Goal: Task Accomplishment & Management: Manage account settings

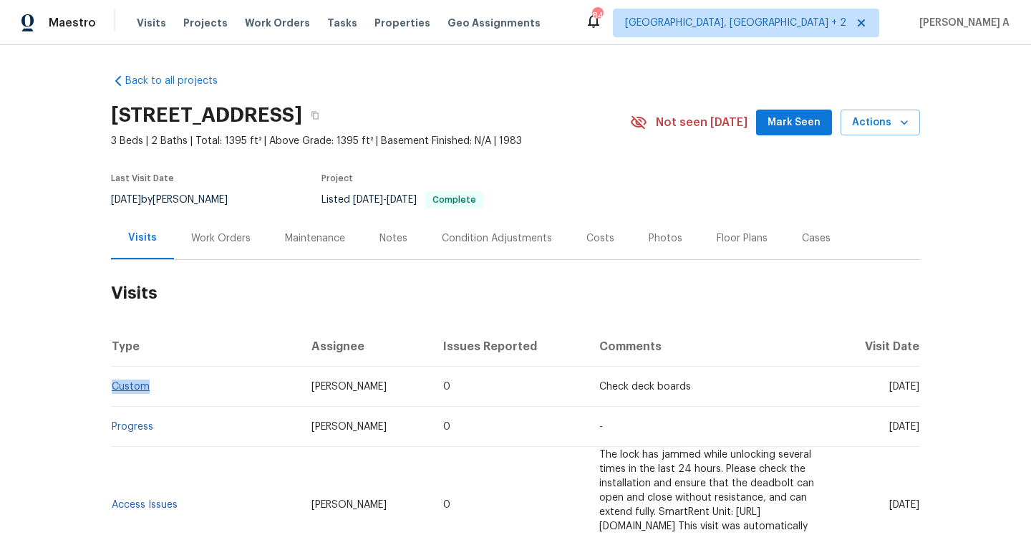
drag, startPoint x: 156, startPoint y: 395, endPoint x: 112, endPoint y: 389, distance: 44.0
click at [112, 389] on td "Custom" at bounding box center [205, 387] width 189 height 40
copy link "Custom"
click at [234, 233] on div "Work Orders" at bounding box center [220, 238] width 59 height 14
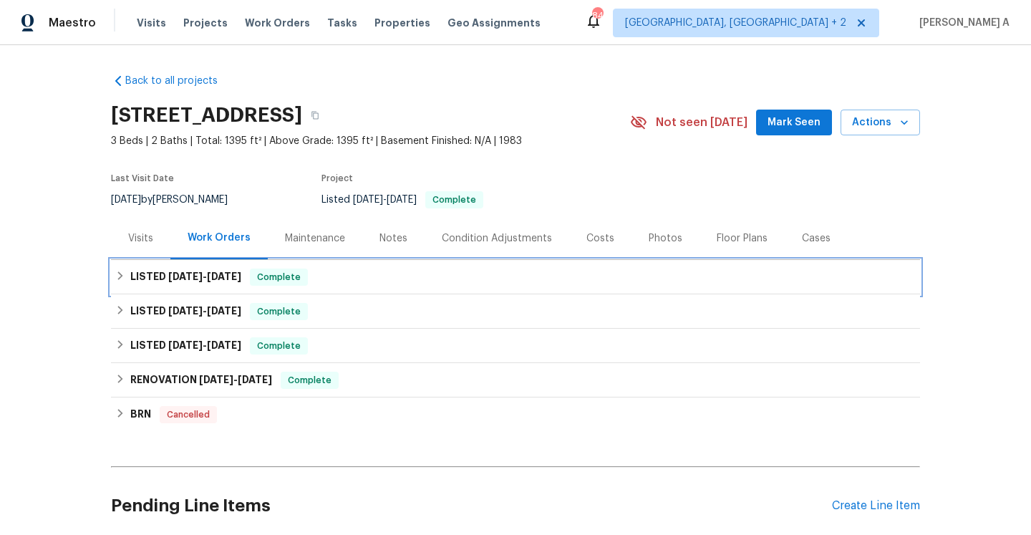
click at [257, 273] on span "Complete" at bounding box center [278, 277] width 55 height 14
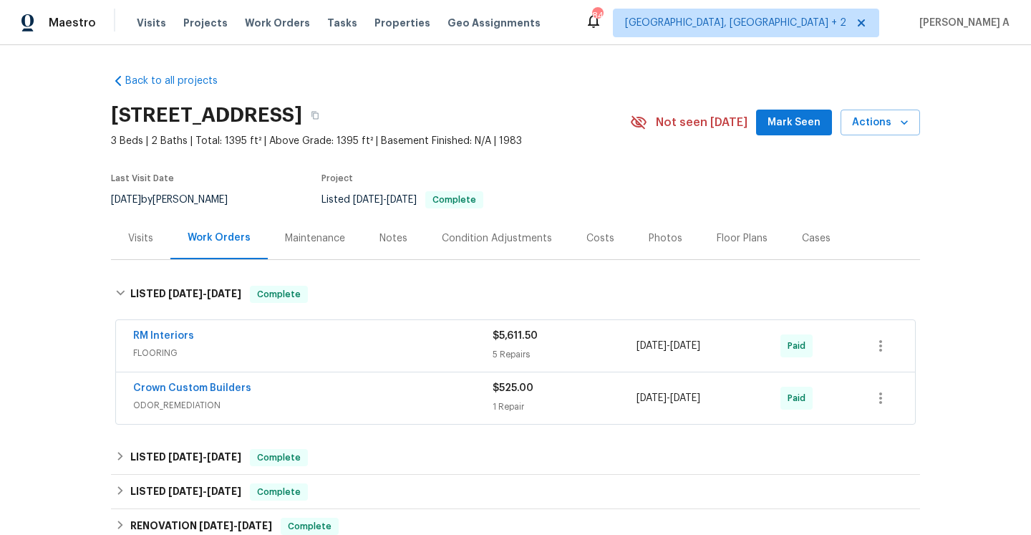
click at [263, 394] on div "Crown Custom Builders" at bounding box center [312, 389] width 359 height 17
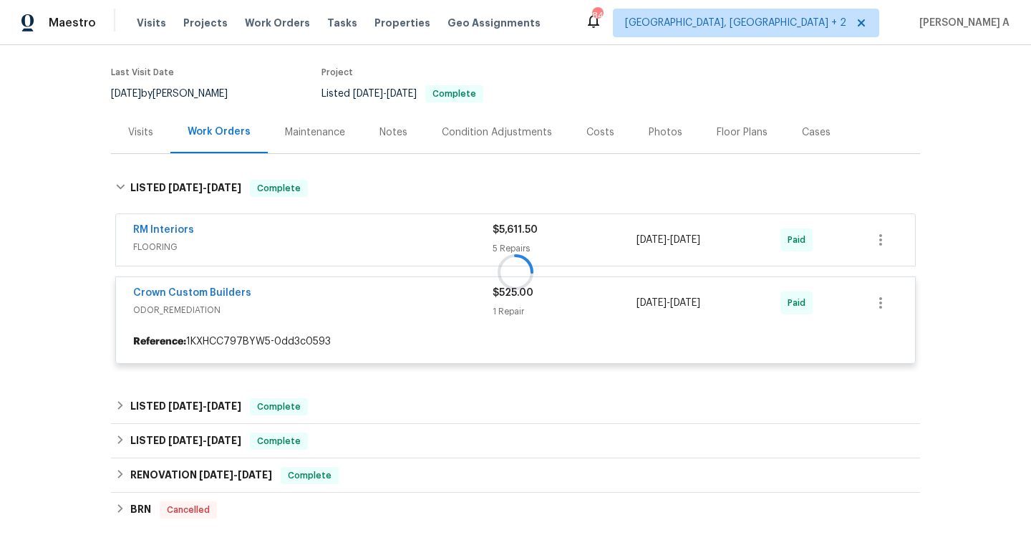
scroll to position [123, 0]
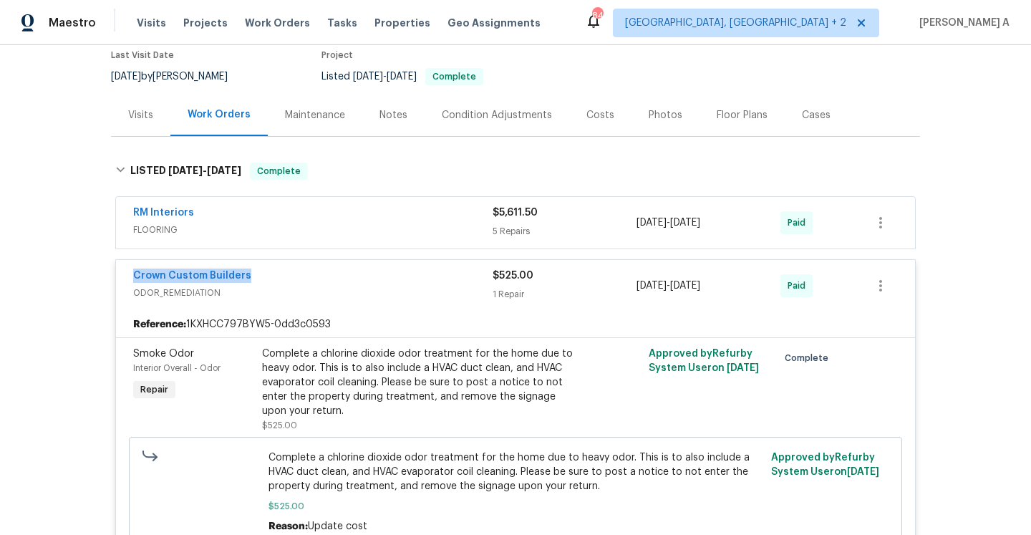
drag, startPoint x: 256, startPoint y: 274, endPoint x: 131, endPoint y: 270, distance: 124.6
click at [131, 270] on div "Crown Custom Builders ODOR_REMEDIATION $525.00 1 Repair 6/25/2025 - 7/4/2025 Pa…" at bounding box center [515, 286] width 799 height 52
copy link "Crown Custom Builders"
click at [314, 301] on div "Crown Custom Builders ODOR_REMEDIATION" at bounding box center [312, 285] width 359 height 34
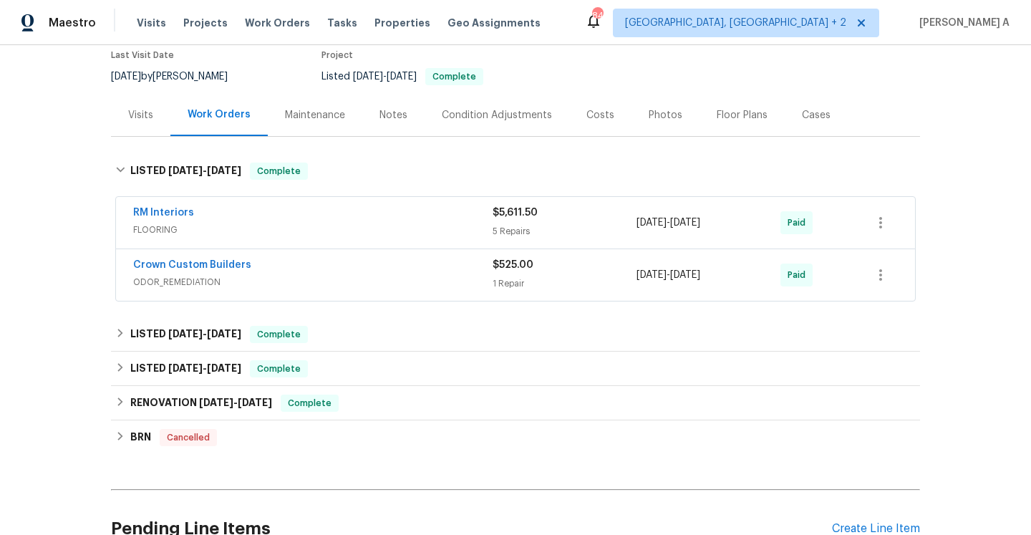
click at [152, 111] on div "Visits" at bounding box center [140, 115] width 25 height 14
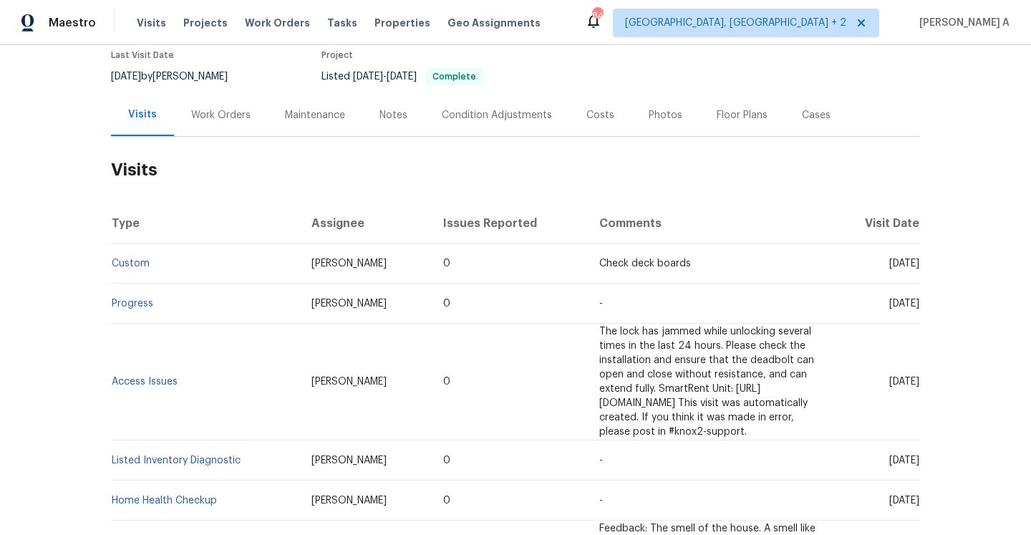
scroll to position [18, 0]
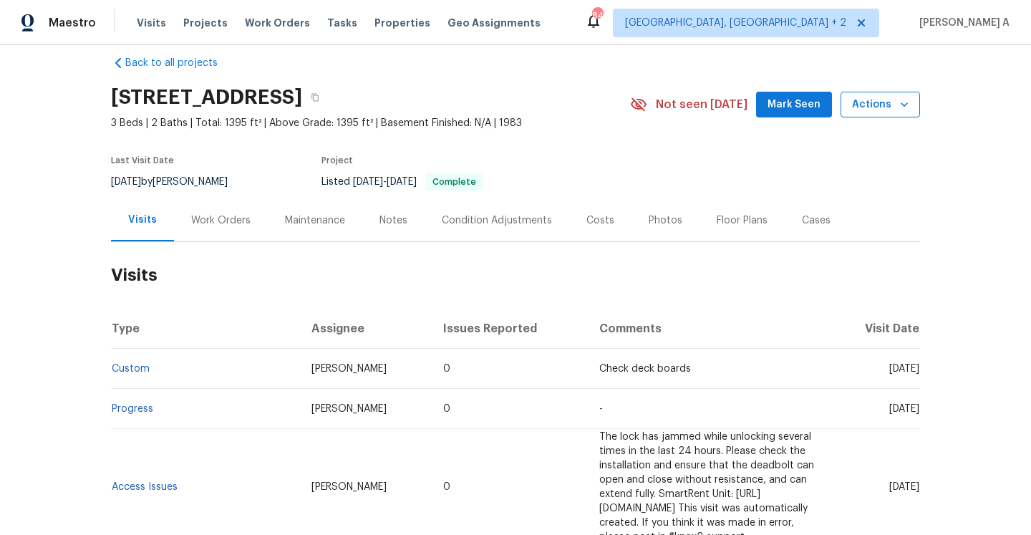
click at [867, 114] on button "Actions" at bounding box center [879, 105] width 79 height 26
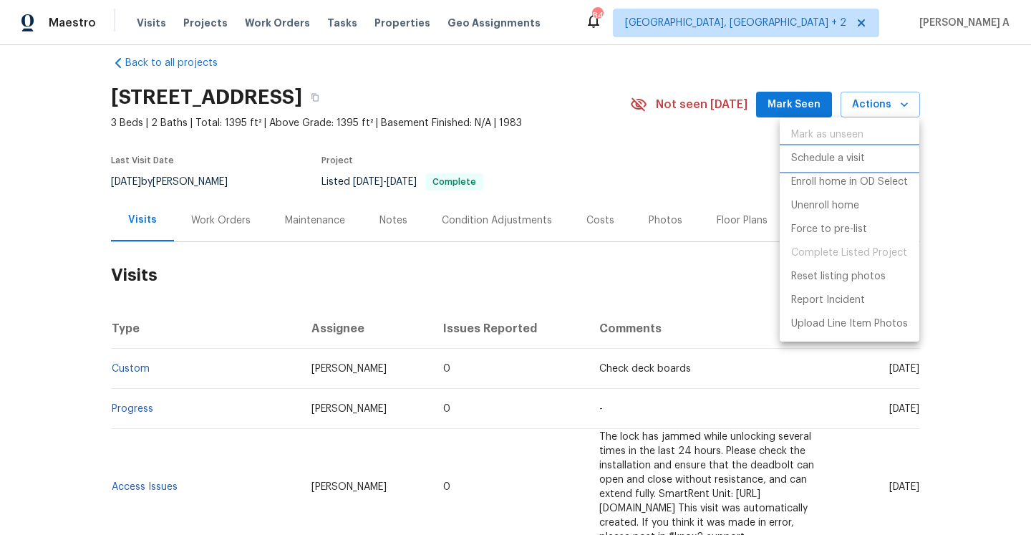
click at [854, 153] on p "Schedule a visit" at bounding box center [828, 158] width 74 height 15
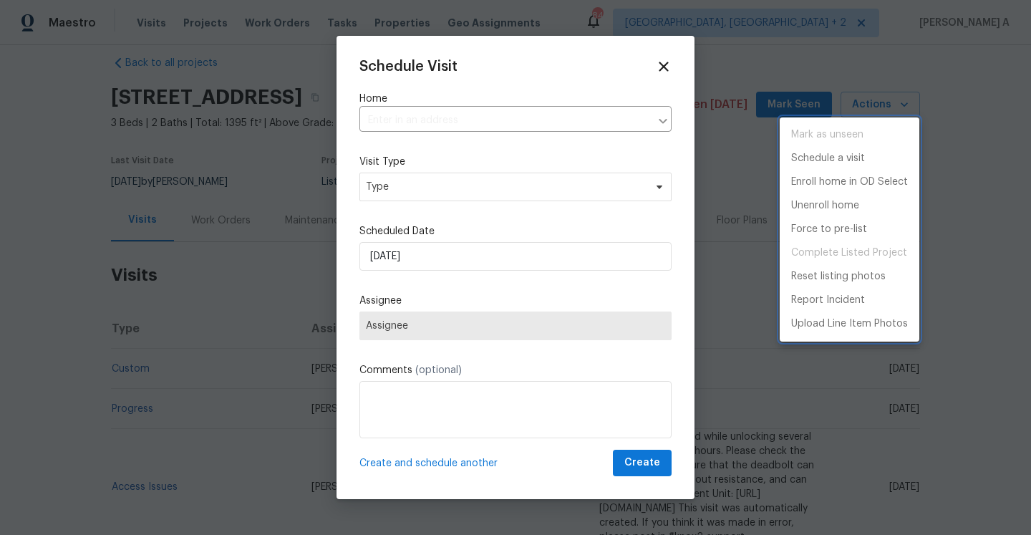
type input "3646 San Remo Dr, Grand Prairie, TX 75052"
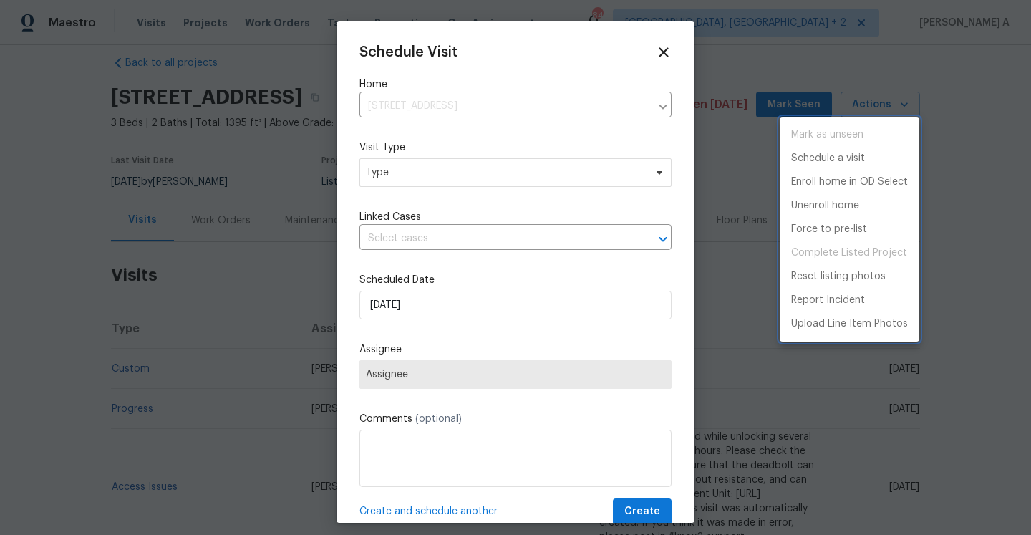
click at [541, 186] on div at bounding box center [515, 267] width 1031 height 535
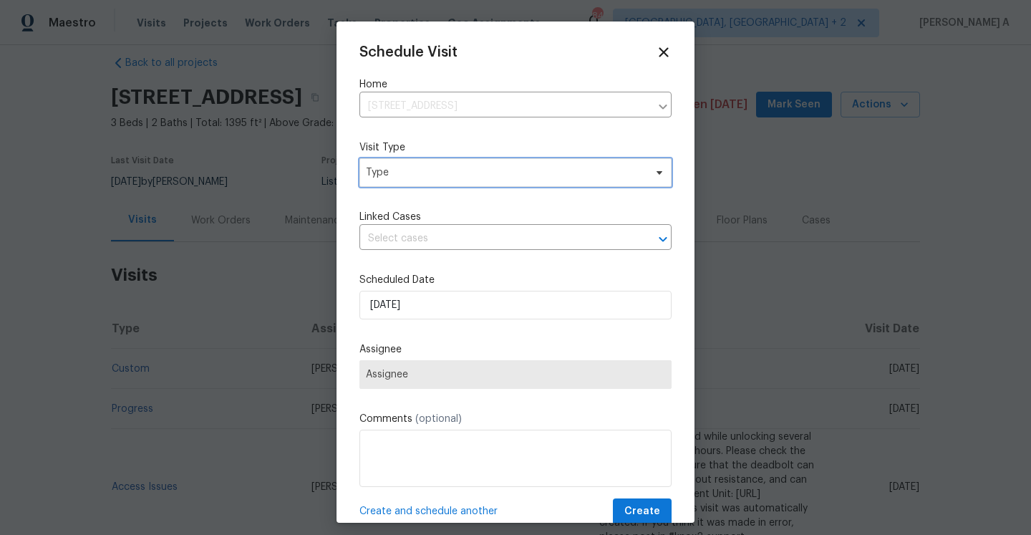
click at [523, 170] on span "Type" at bounding box center [505, 172] width 278 height 14
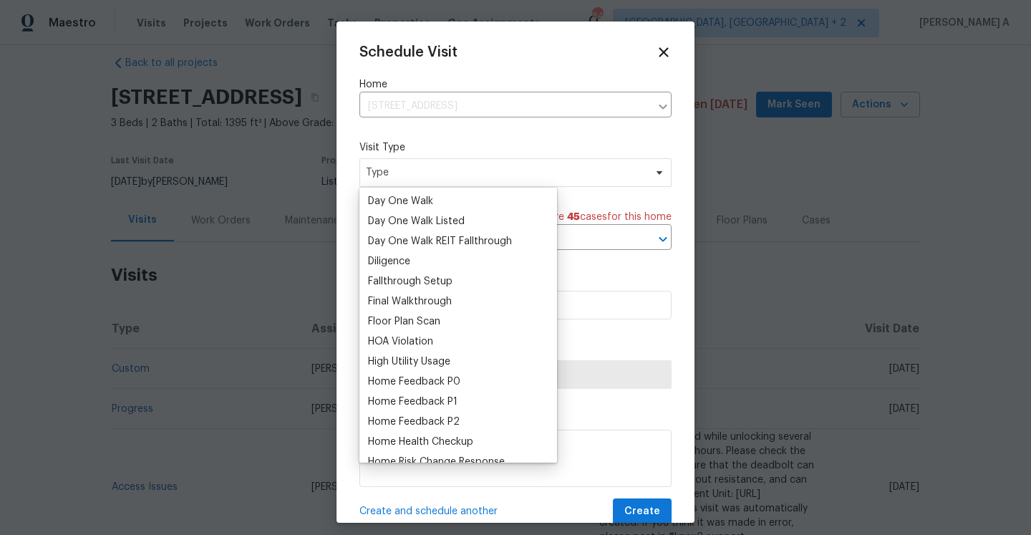
scroll to position [265, 0]
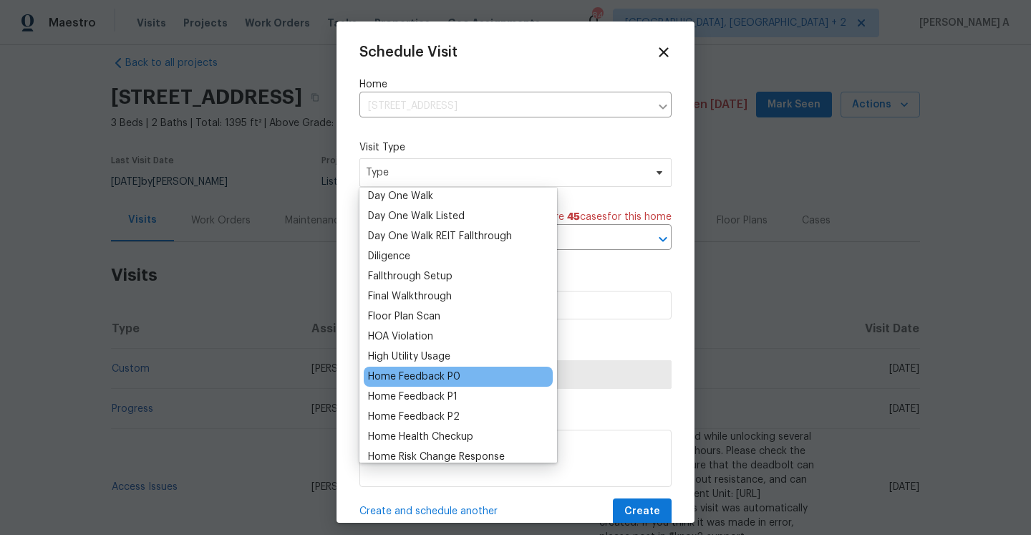
click at [452, 379] on div "Home Feedback P0" at bounding box center [414, 376] width 92 height 14
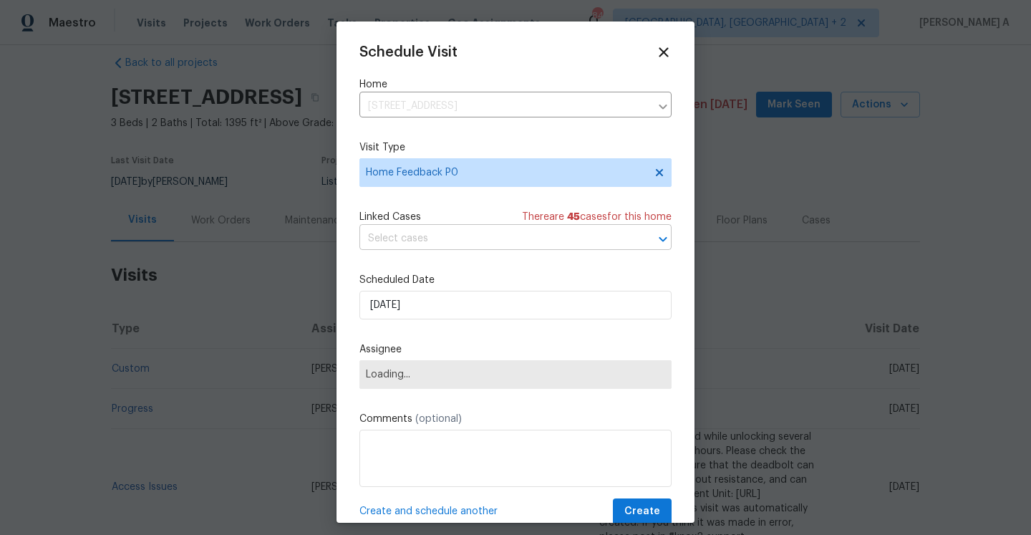
click at [432, 233] on input "text" at bounding box center [495, 239] width 272 height 22
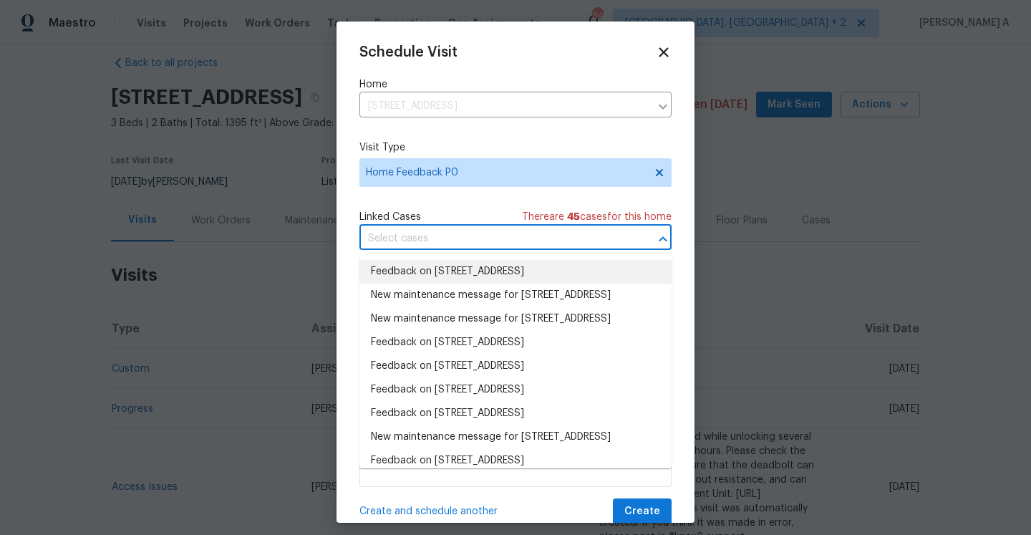
click at [435, 267] on li "Feedback on 3646 San Remo Dr, Grand Prairie, TX 75052" at bounding box center [515, 272] width 312 height 24
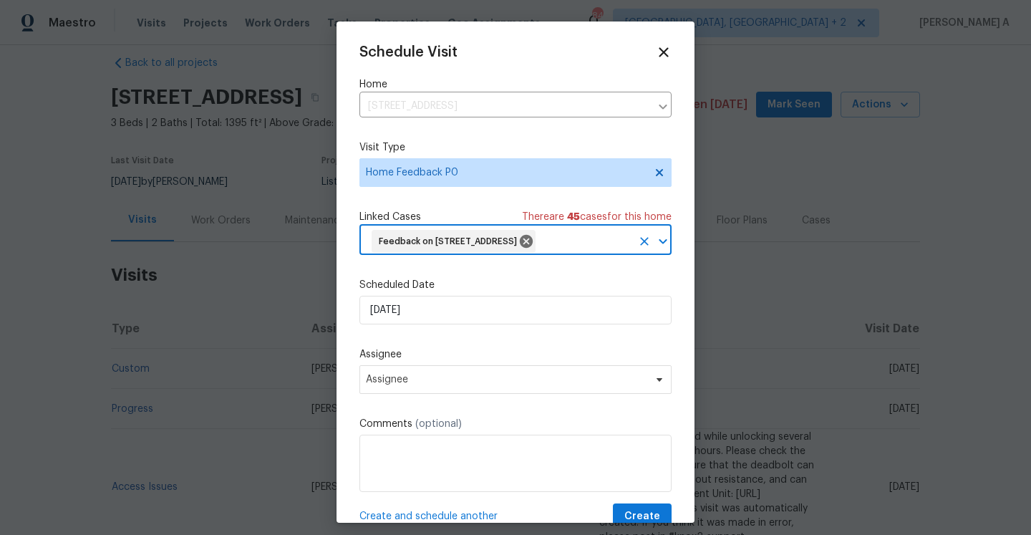
click at [434, 292] on label "Scheduled Date" at bounding box center [515, 285] width 312 height 14
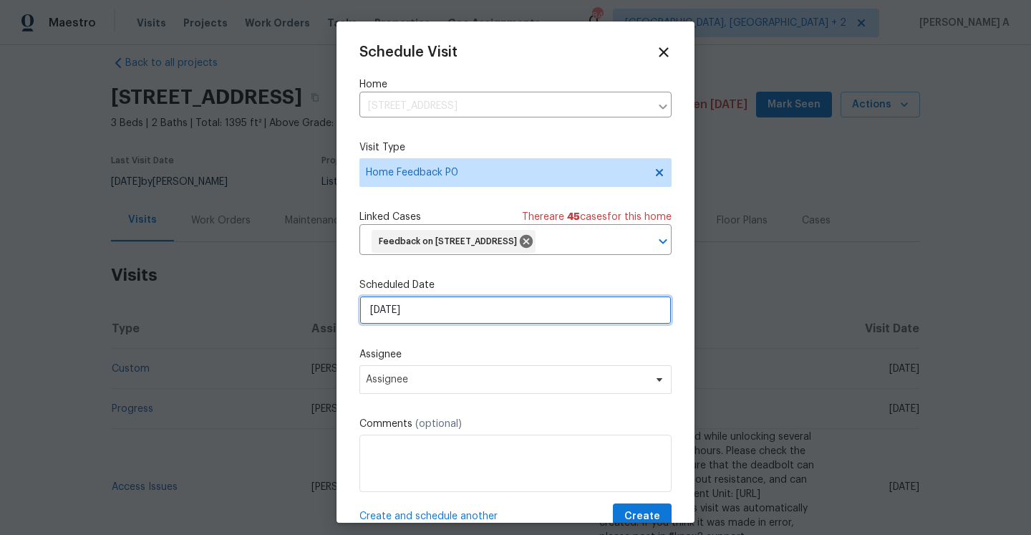
click at [434, 324] on input "[DATE]" at bounding box center [515, 310] width 312 height 29
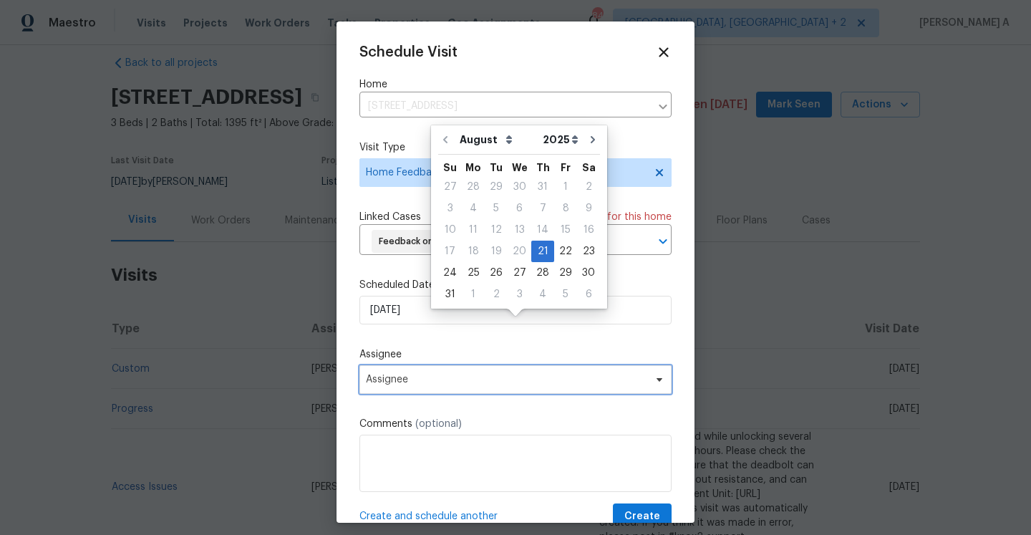
click at [436, 394] on span "Assignee" at bounding box center [515, 379] width 312 height 29
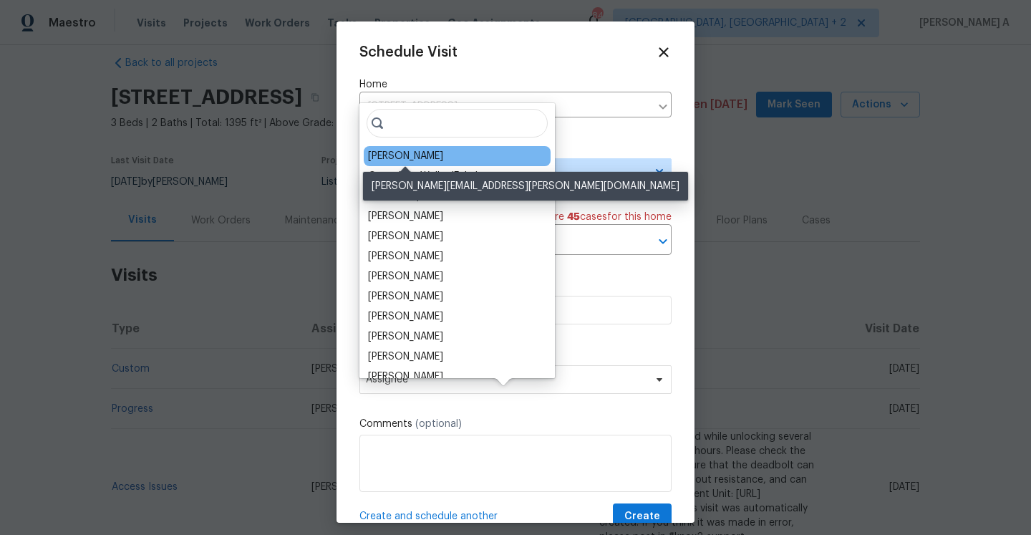
click at [387, 153] on div "Todd Jorgenson" at bounding box center [405, 156] width 75 height 14
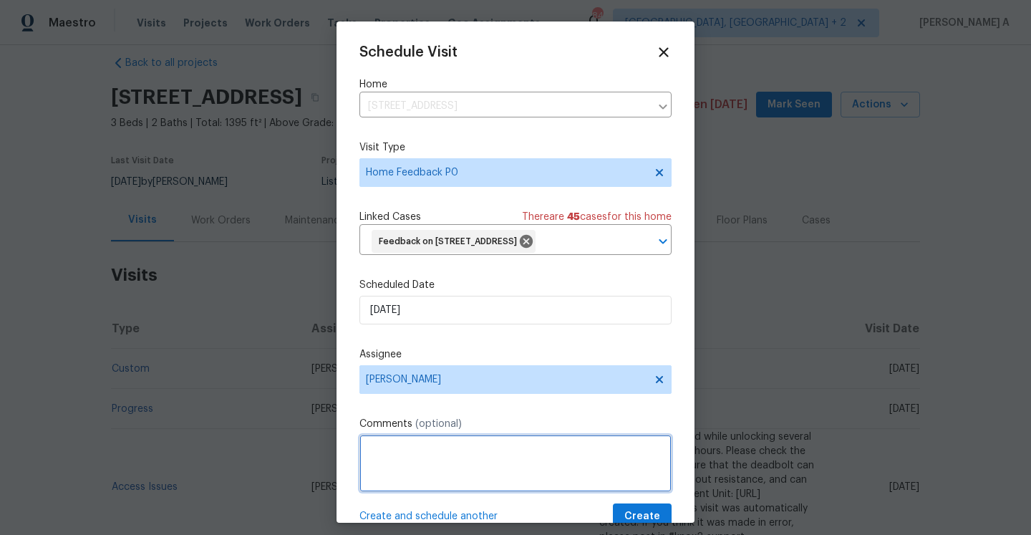
click at [495, 492] on textarea at bounding box center [515, 463] width 312 height 57
paste textarea "Buyer called in to report the front door for this property was not locking, he …"
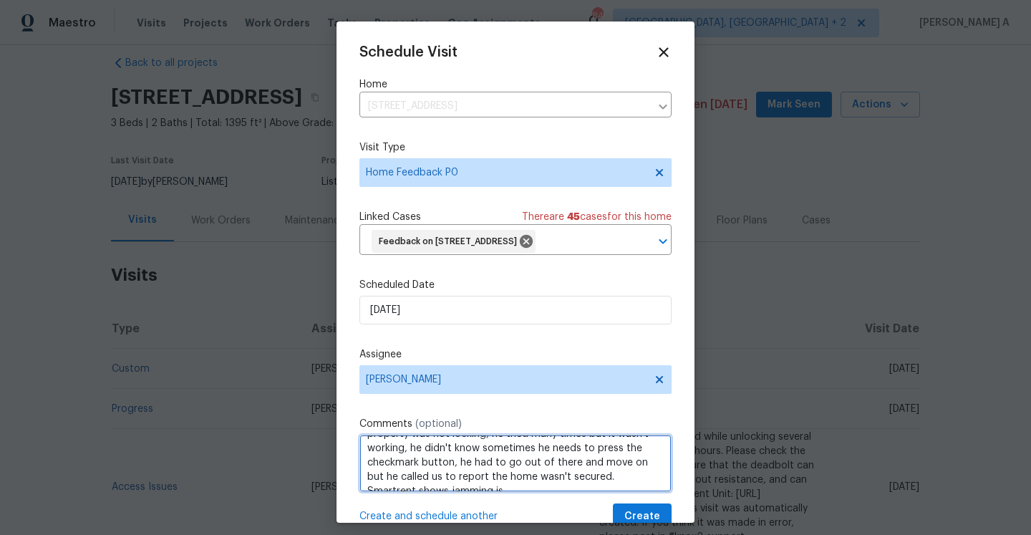
scroll to position [35, 0]
click at [462, 492] on textarea "Buyer called in to report the front door for this property was not locking, he …" at bounding box center [515, 463] width 312 height 57
click at [593, 492] on textarea "Buyer called in to report the front door for this property was not locking, he …" at bounding box center [515, 463] width 312 height 57
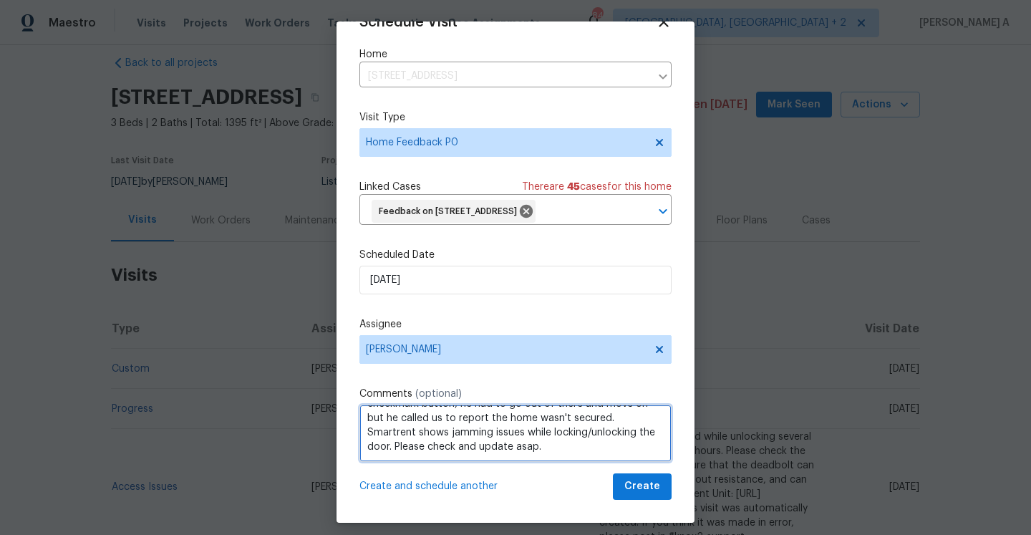
type textarea "Buyer called in to report the front door for this property was not locking, he …"
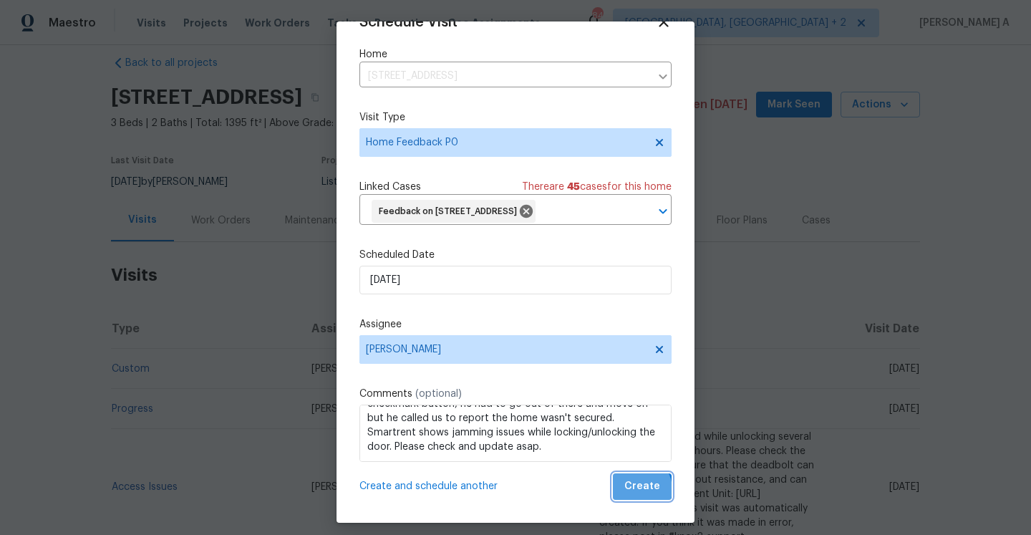
click at [639, 488] on span "Create" at bounding box center [642, 487] width 36 height 18
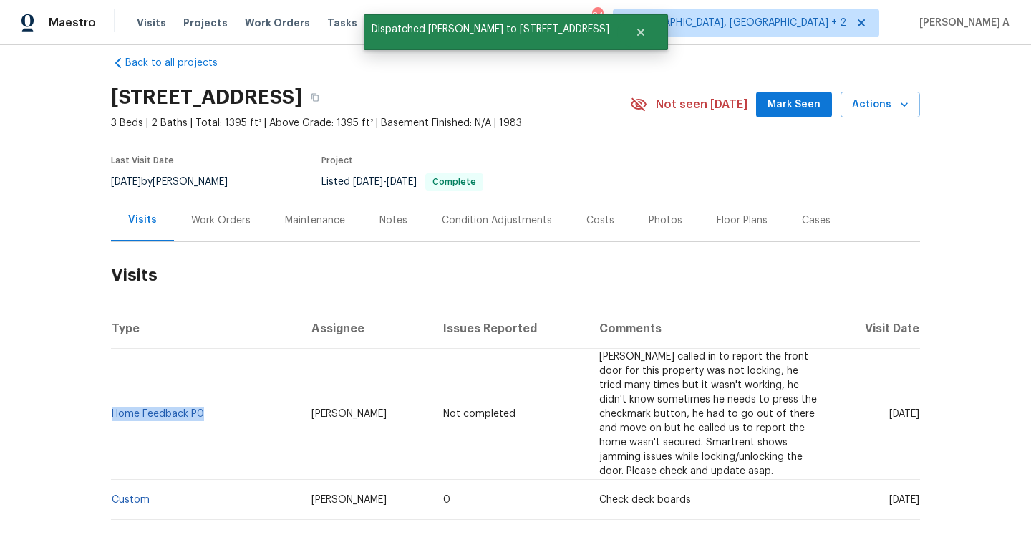
drag, startPoint x: 215, startPoint y: 404, endPoint x: 115, endPoint y: 398, distance: 100.4
click at [115, 398] on td "Home Feedback P0" at bounding box center [205, 414] width 189 height 131
copy link "Home Feedback P0"
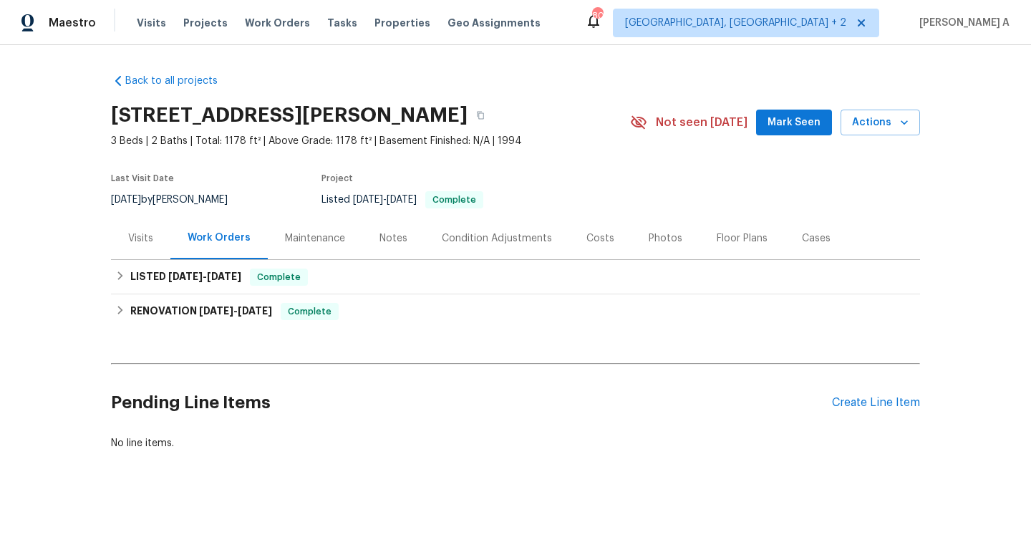
click at [145, 244] on div "Visits" at bounding box center [140, 238] width 25 height 14
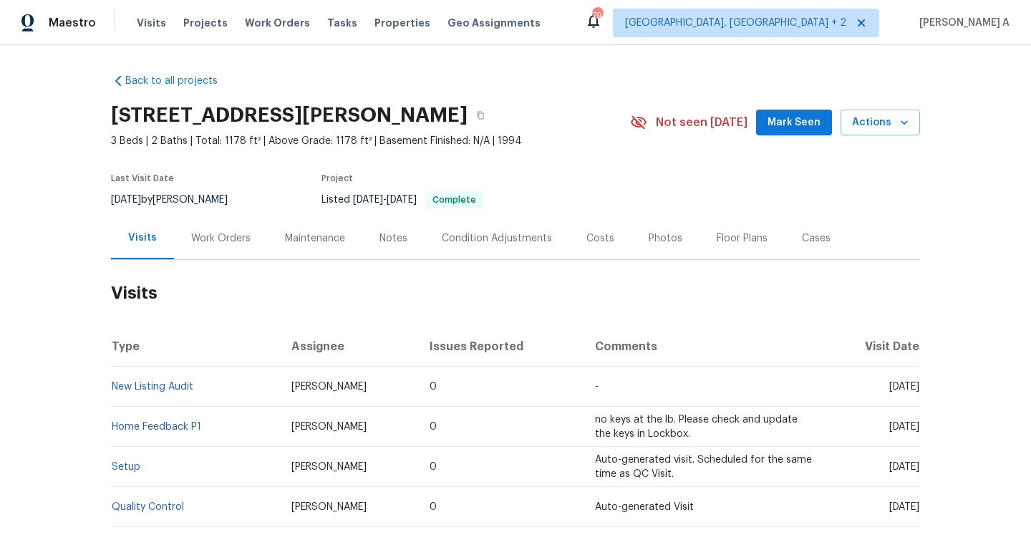
click at [199, 248] on div "Work Orders" at bounding box center [221, 238] width 94 height 42
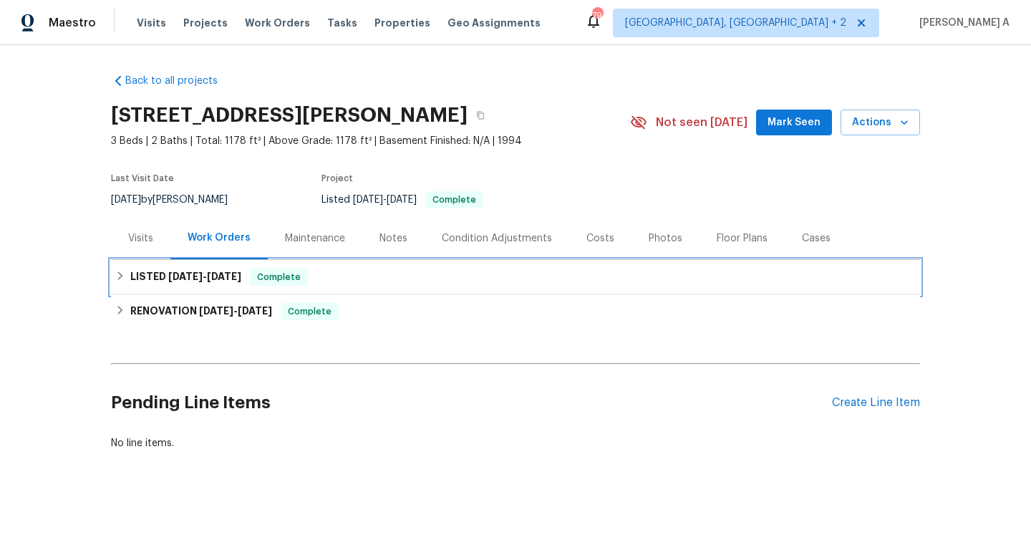
click at [223, 275] on span "7/31/25" at bounding box center [224, 276] width 34 height 10
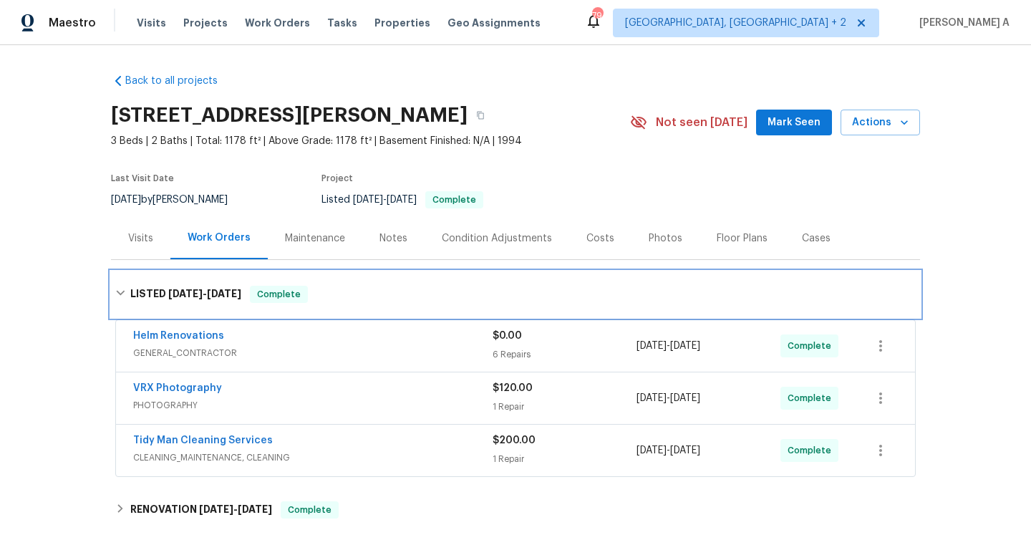
click at [231, 286] on h6 "LISTED 7/30/25 - 7/31/25" at bounding box center [185, 294] width 111 height 17
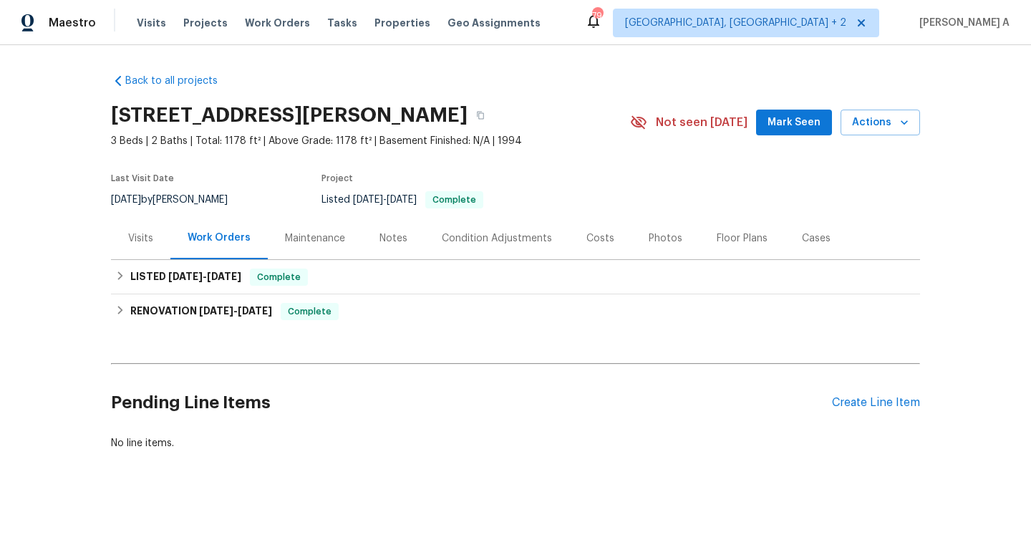
click at [920, 407] on div "Back to all projects 125 Northshore Dr, Chapin, SC 29036 3 Beds | 2 Baths | Tot…" at bounding box center [515, 290] width 1031 height 490
click at [916, 402] on div "Create Line Item" at bounding box center [876, 403] width 88 height 14
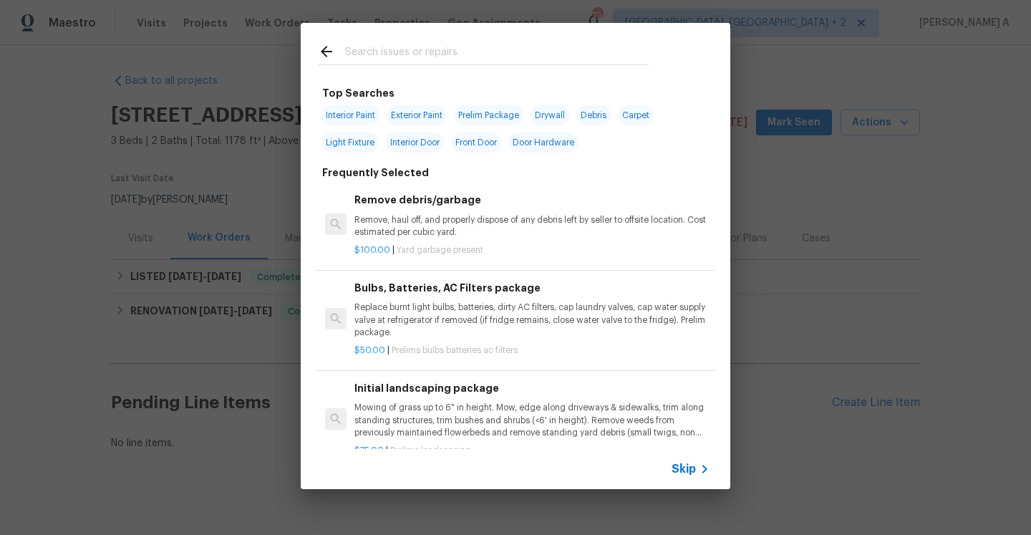
click at [329, 51] on icon at bounding box center [326, 51] width 11 height 11
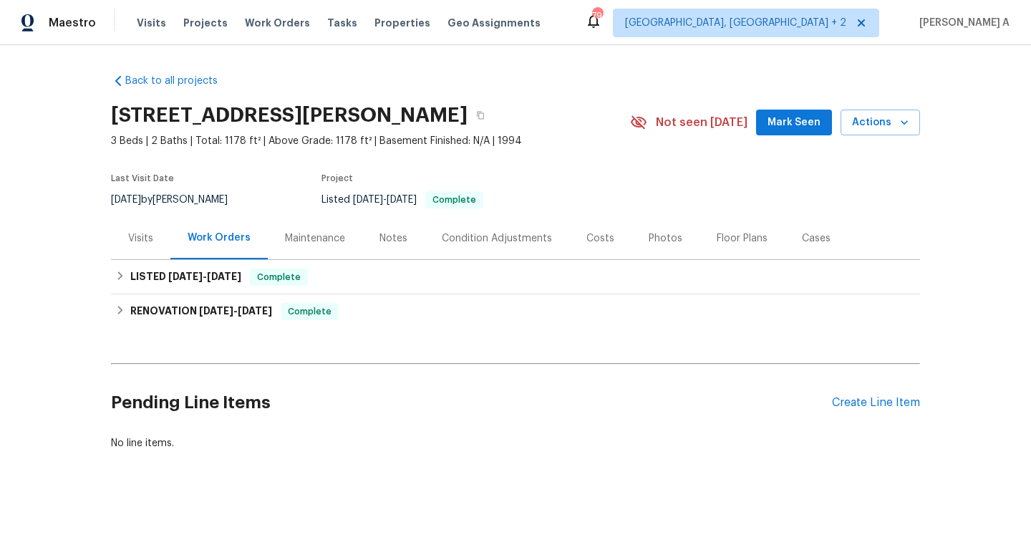
click at [139, 245] on div "Visits" at bounding box center [140, 238] width 25 height 14
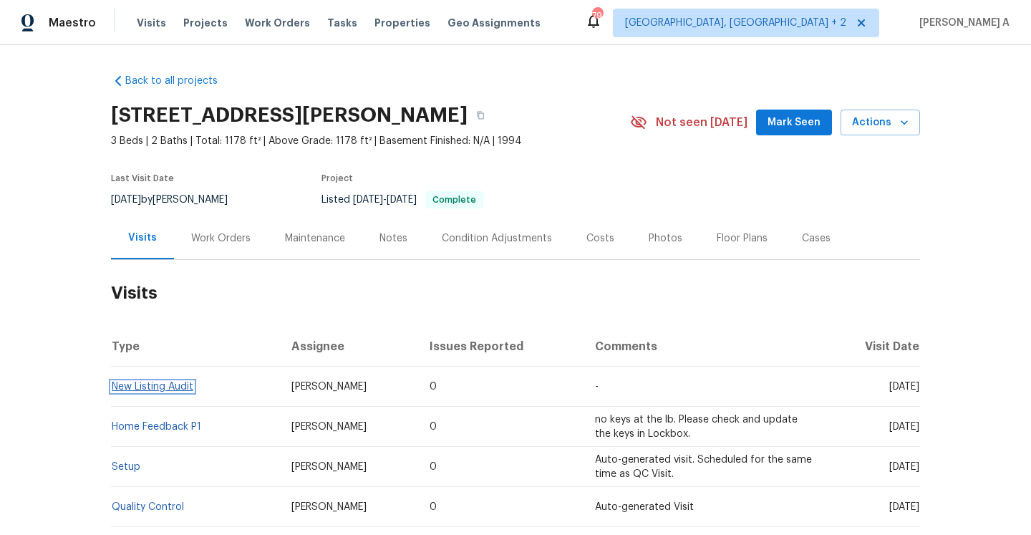
click at [184, 391] on link "New Listing Audit" at bounding box center [153, 387] width 82 height 10
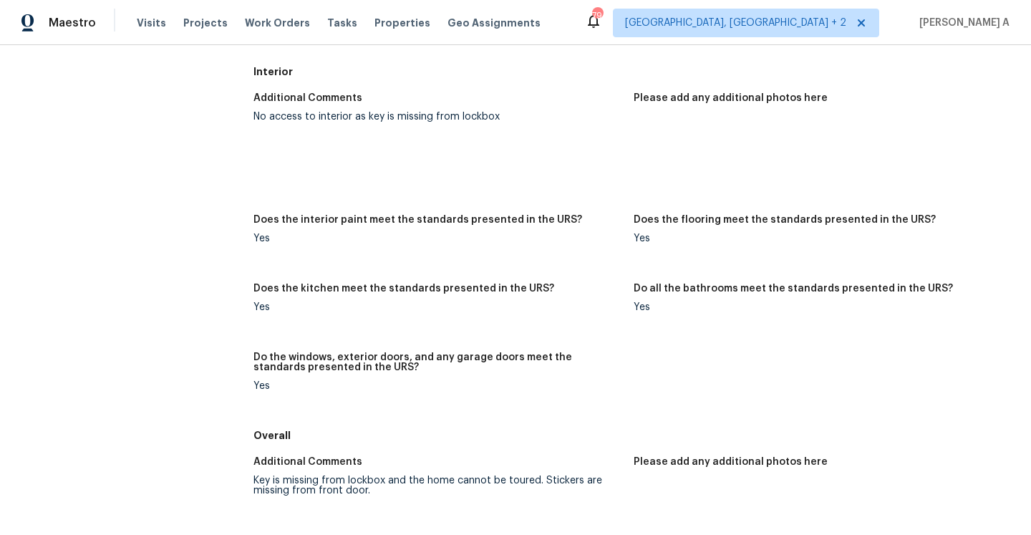
scroll to position [471, 0]
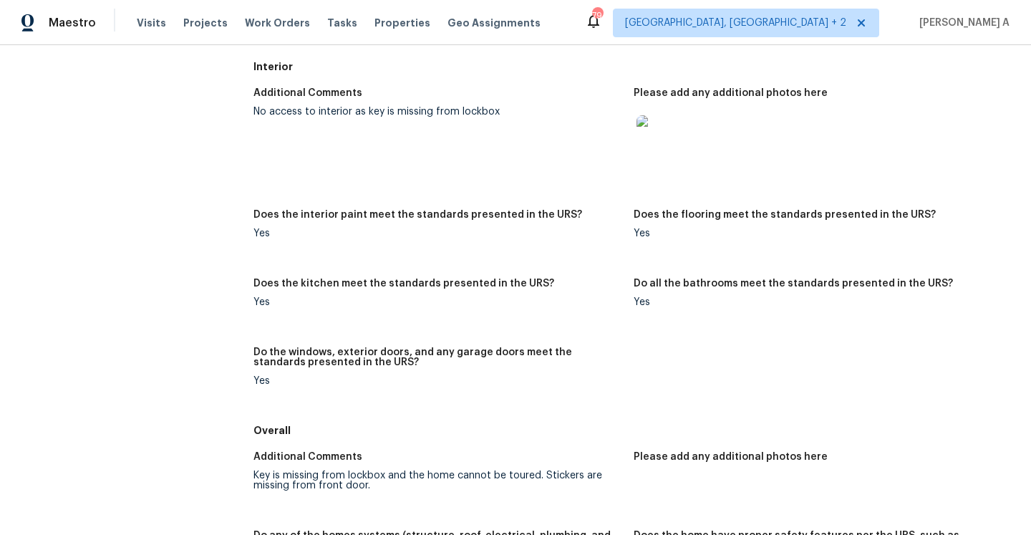
click at [310, 111] on div "No access to interior as key is missing from lockbox" at bounding box center [437, 112] width 369 height 10
copy div "No access to interior as key is missing from lockbox"
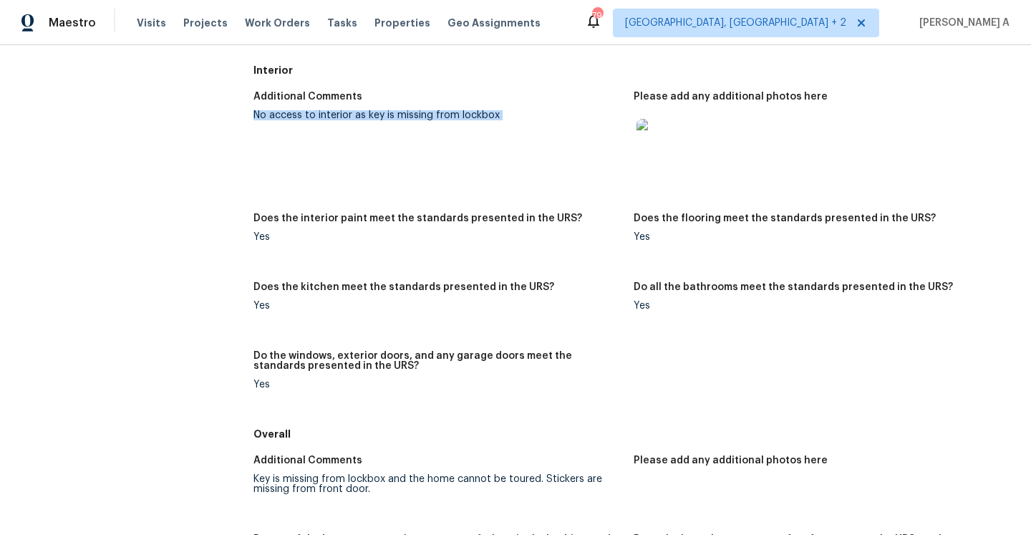
scroll to position [0, 0]
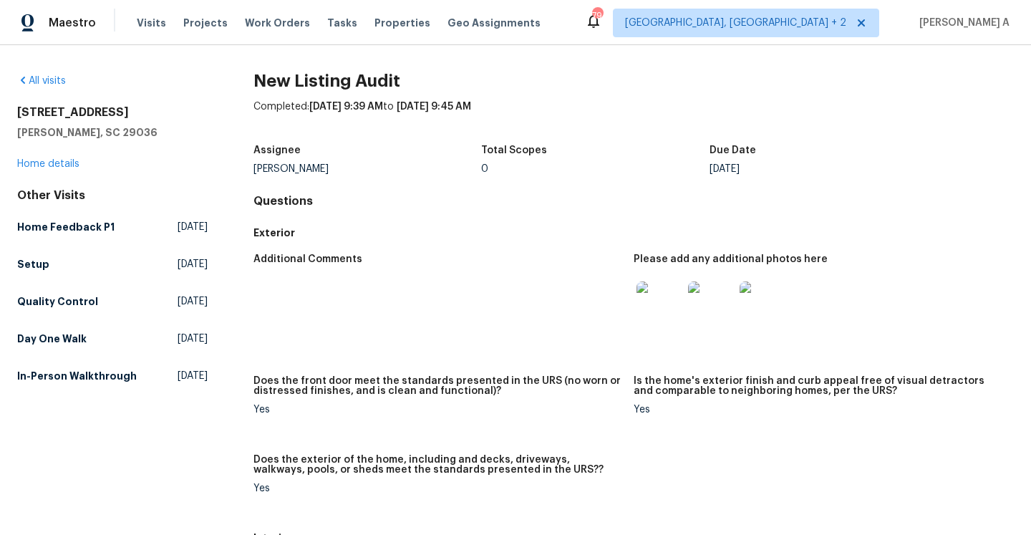
click at [56, 157] on div "125 Northshore Dr Chapin, SC 29036 Home details" at bounding box center [112, 138] width 190 height 66
click at [56, 162] on link "Home details" at bounding box center [48, 164] width 62 height 10
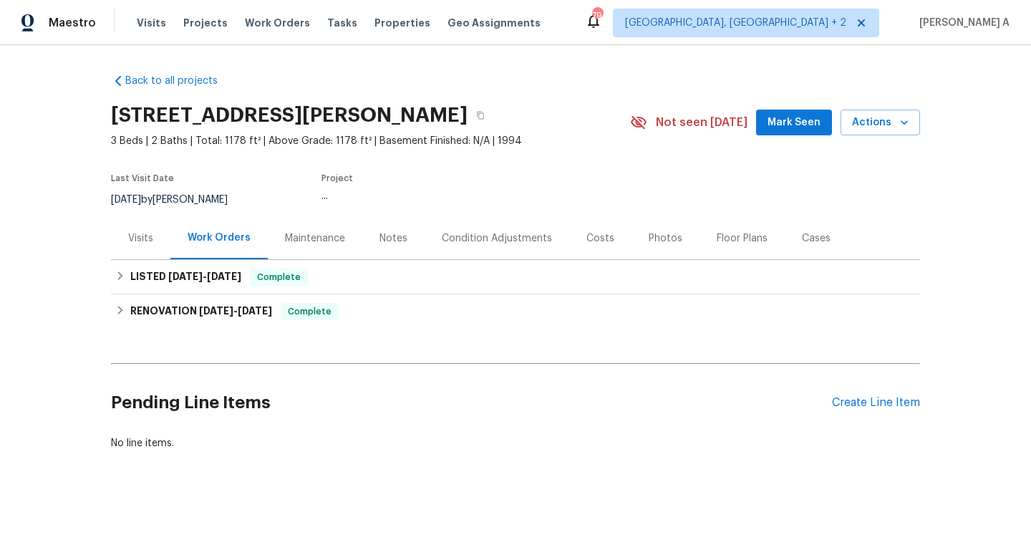
click at [140, 231] on div "Visits" at bounding box center [140, 238] width 25 height 14
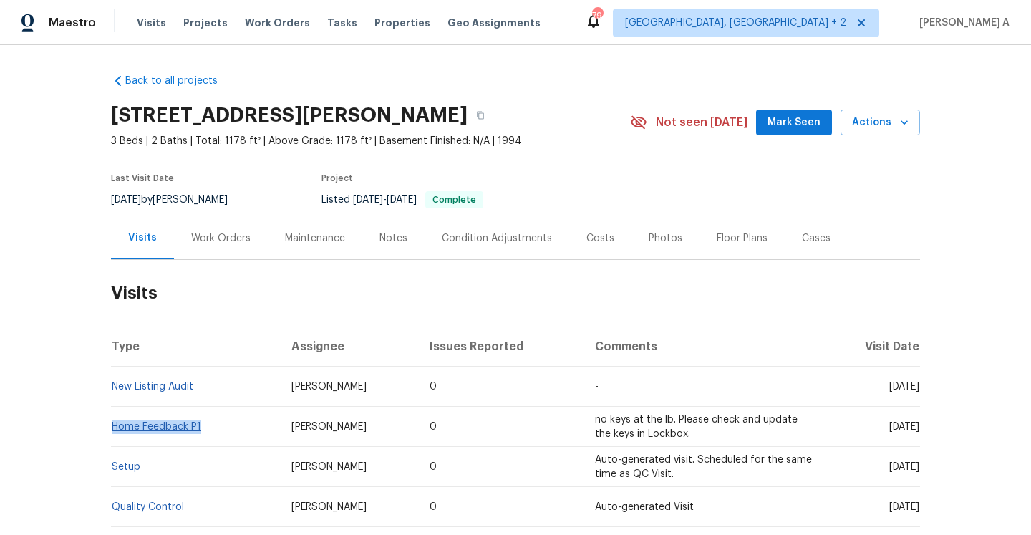
drag, startPoint x: 205, startPoint y: 429, endPoint x: 115, endPoint y: 428, distance: 90.2
click at [115, 428] on td "Home Feedback P1" at bounding box center [195, 427] width 169 height 40
copy link "Home Feedback P1"
click at [185, 425] on link "Home Feedback P1" at bounding box center [156, 427] width 89 height 10
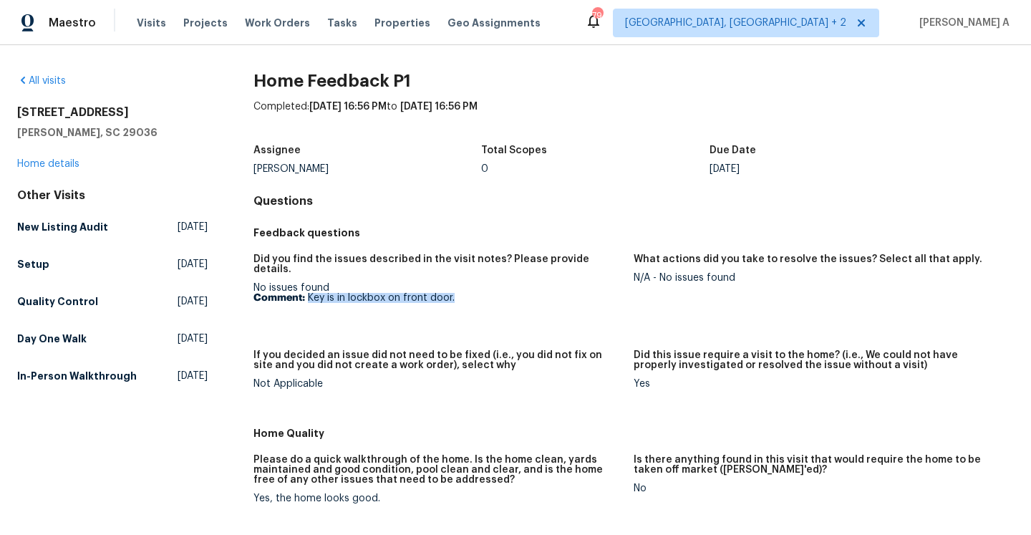
drag, startPoint x: 307, startPoint y: 289, endPoint x: 460, endPoint y: 286, distance: 153.2
click at [460, 293] on p "Comment: Key is in lockbox on front door." at bounding box center [437, 298] width 369 height 10
copy p "Key is in lockbox on front door."
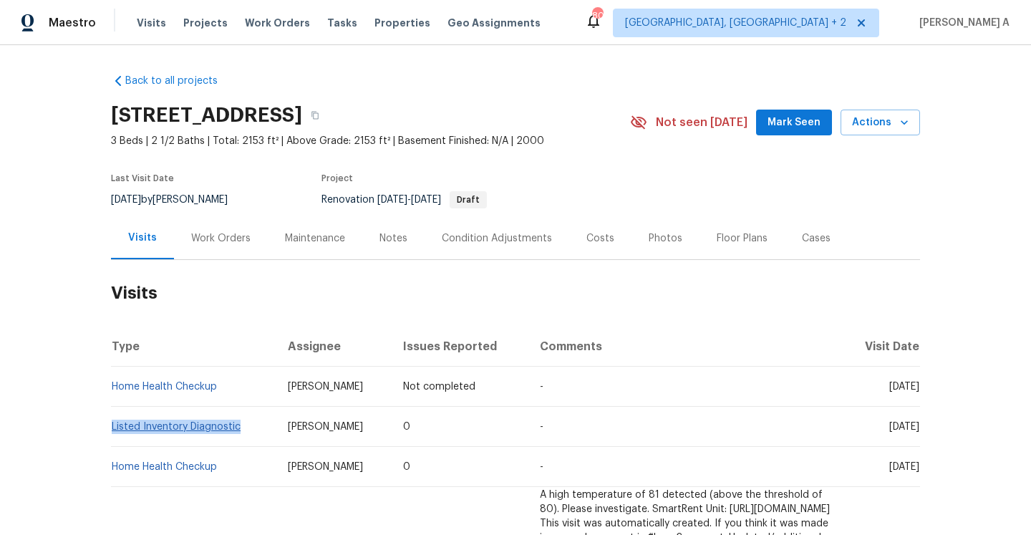
drag, startPoint x: 245, startPoint y: 430, endPoint x: 112, endPoint y: 427, distance: 132.5
click at [112, 427] on td "Listed Inventory Diagnostic" at bounding box center [193, 427] width 165 height 40
copy link "Listed Inventory Diagnostic"
click at [215, 247] on div "Work Orders" at bounding box center [221, 238] width 94 height 42
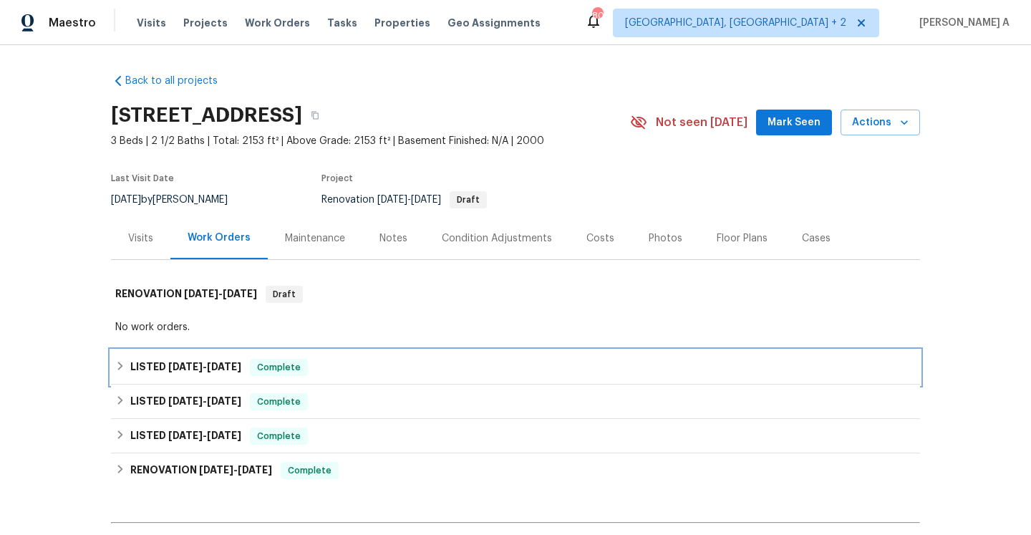
click at [256, 367] on span "Complete" at bounding box center [278, 367] width 55 height 14
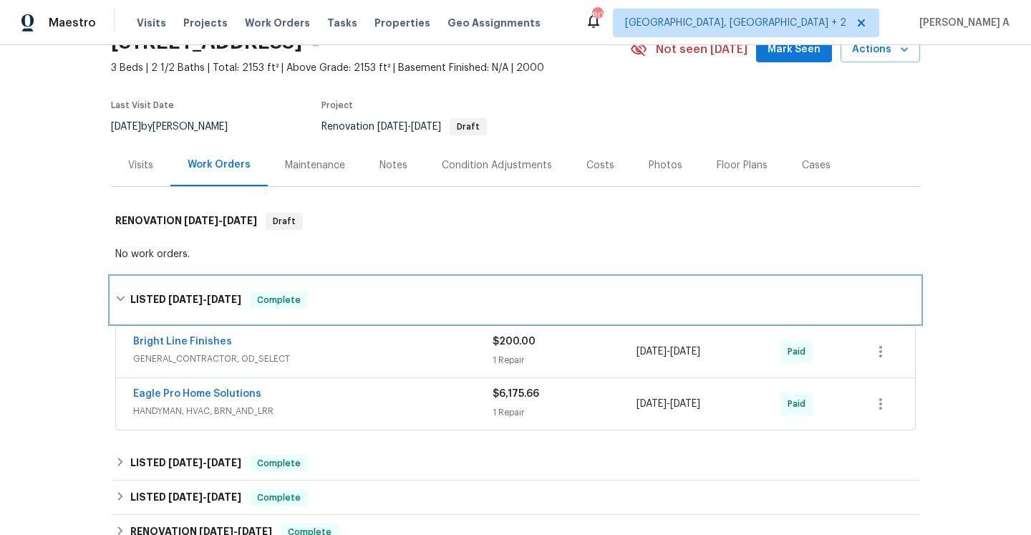
scroll to position [90, 0]
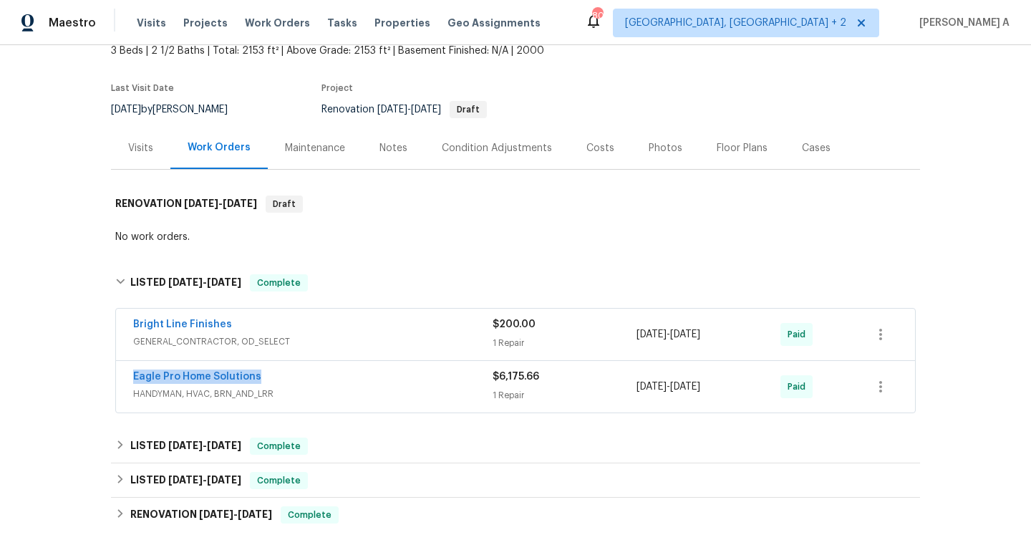
drag, startPoint x: 266, startPoint y: 379, endPoint x: 127, endPoint y: 376, distance: 138.9
click at [127, 376] on div "Eagle Pro Home Solutions HANDYMAN, HVAC, BRN_AND_LRR $6,175.66 1 Repair 7/8/202…" at bounding box center [515, 387] width 799 height 52
copy link "Eagle Pro Home Solutions"
click at [335, 383] on div "Eagle Pro Home Solutions" at bounding box center [312, 377] width 359 height 17
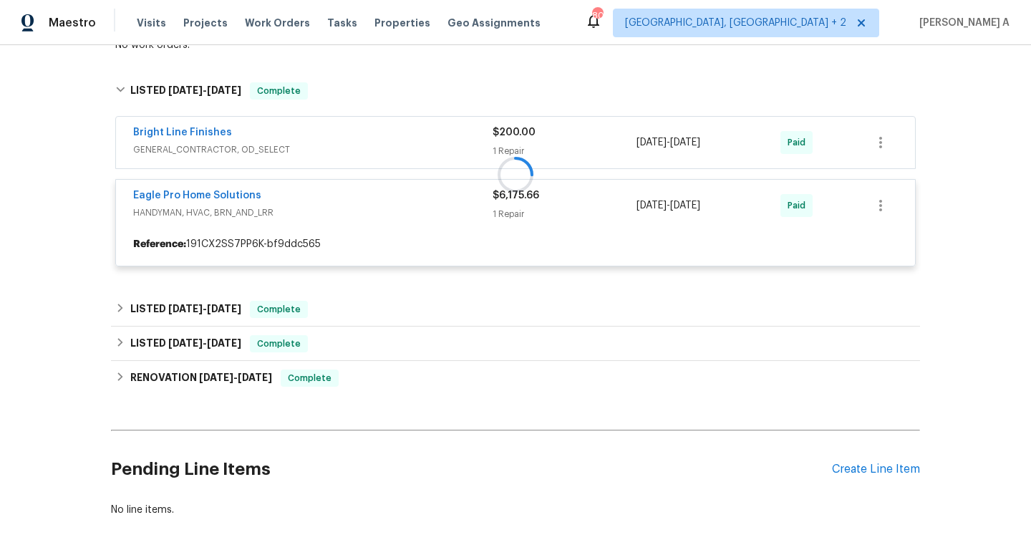
scroll to position [302, 0]
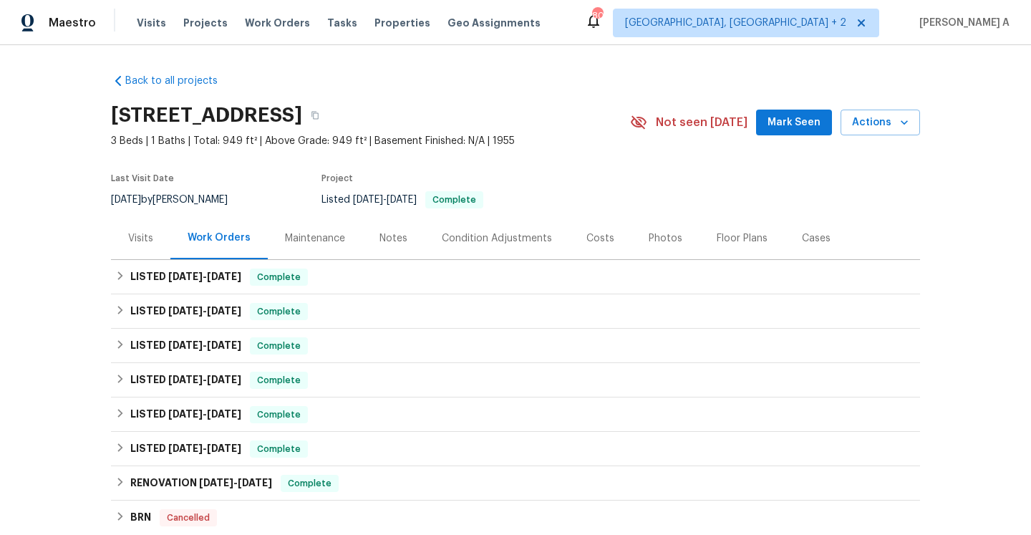
click at [137, 236] on div "Visits" at bounding box center [140, 238] width 25 height 14
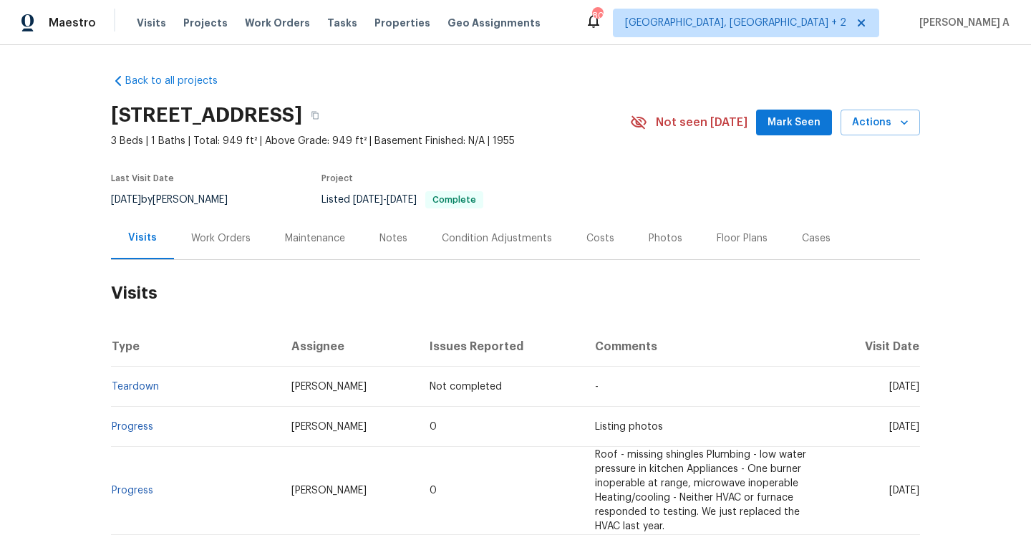
click at [223, 237] on div "Work Orders" at bounding box center [220, 238] width 59 height 14
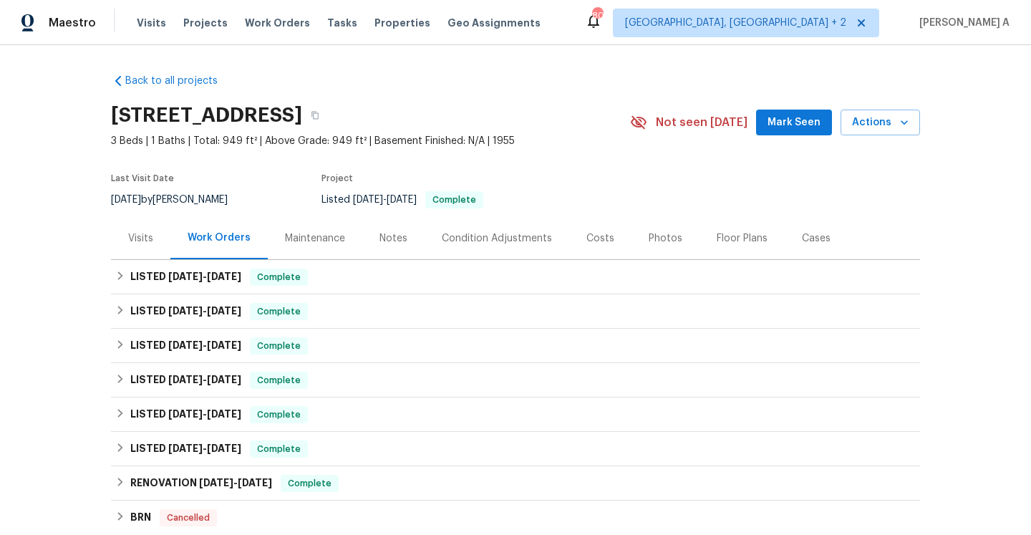
scroll to position [219, 0]
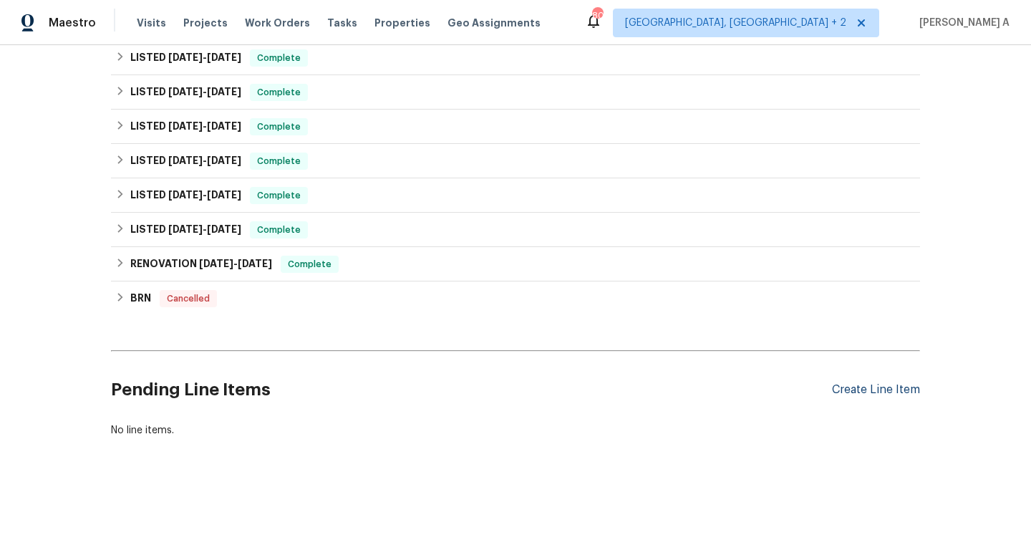
click at [853, 384] on div "Create Line Item" at bounding box center [876, 390] width 88 height 14
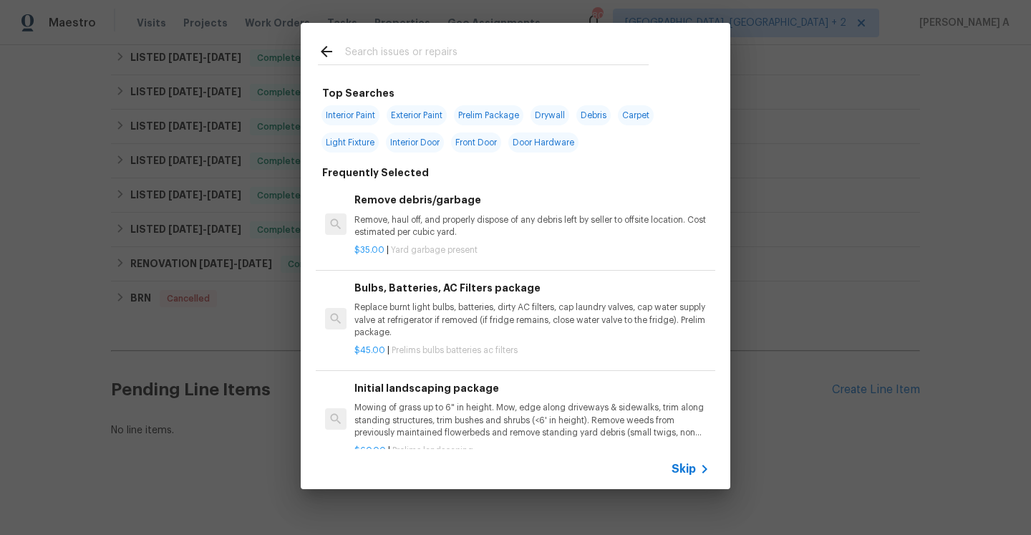
click at [330, 59] on icon at bounding box center [326, 51] width 17 height 17
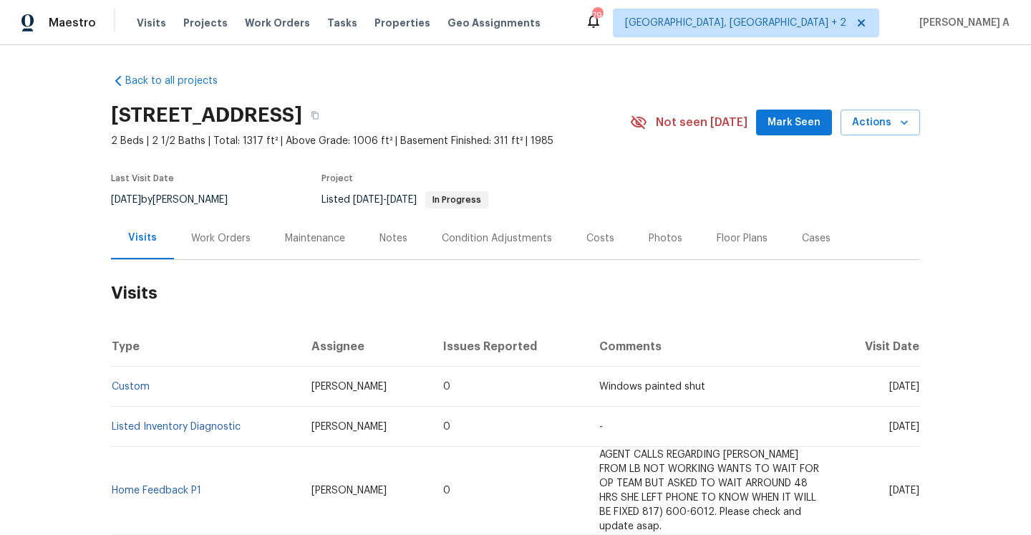
click at [217, 235] on div "Work Orders" at bounding box center [220, 238] width 59 height 14
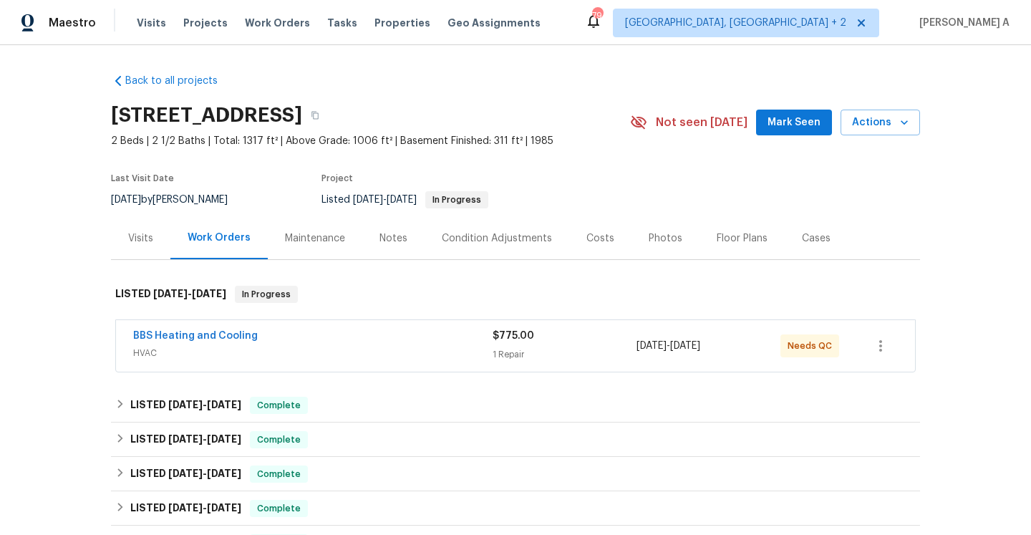
click at [303, 342] on div "BBS Heating and Cooling" at bounding box center [312, 337] width 359 height 17
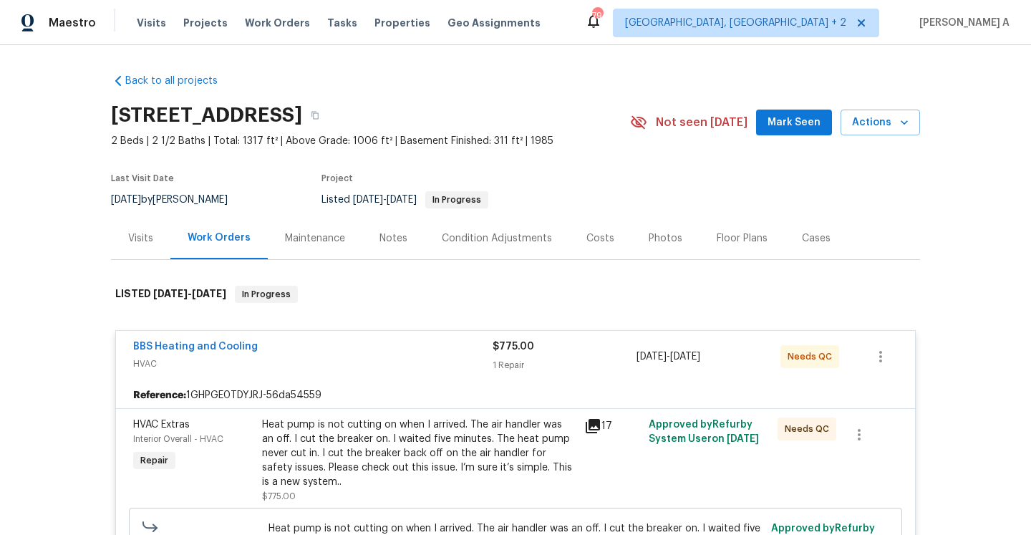
click at [142, 233] on div "Visits" at bounding box center [140, 238] width 25 height 14
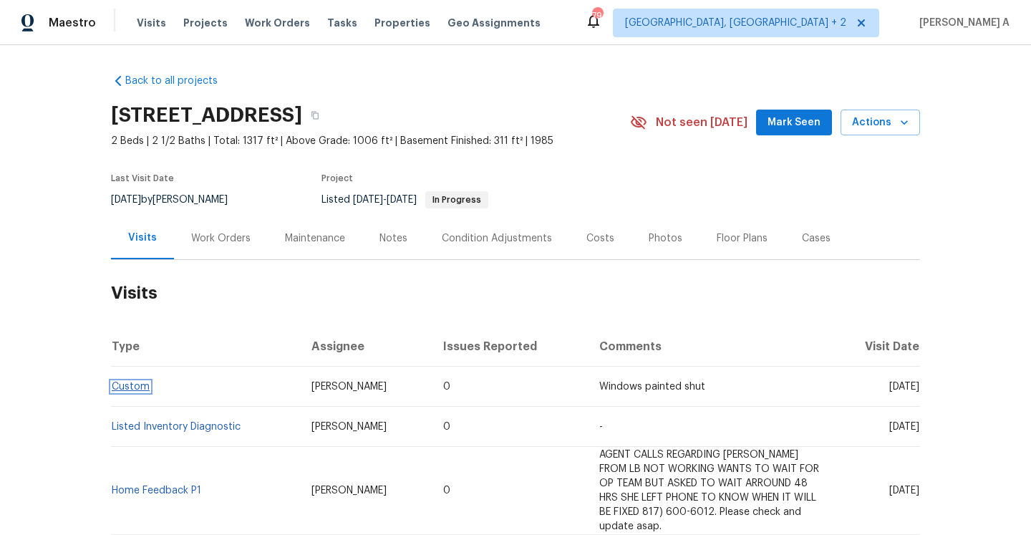
click at [127, 384] on link "Custom" at bounding box center [131, 387] width 38 height 10
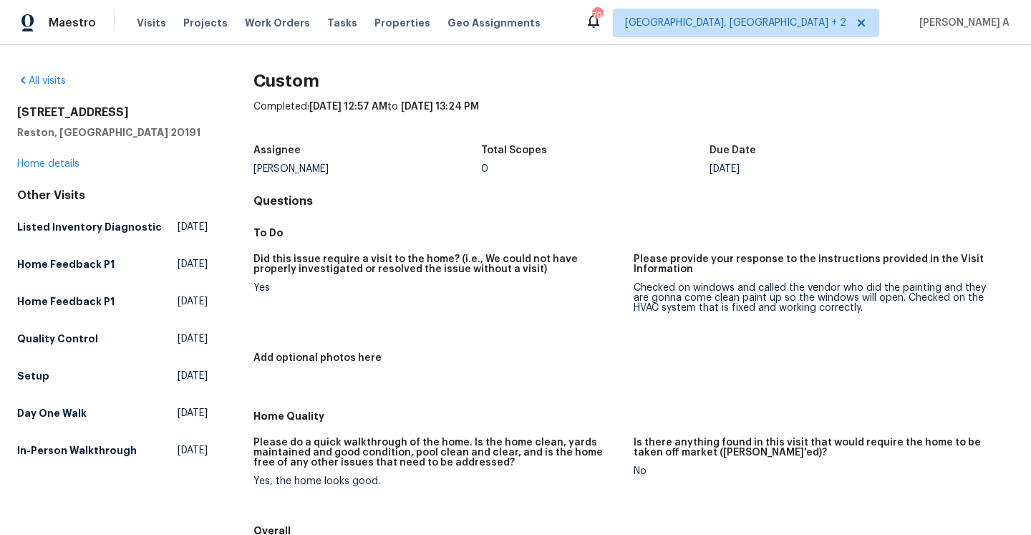
click at [58, 158] on div "11184 Silentwood Ln Reston, VA 20191 Home details" at bounding box center [112, 138] width 190 height 66
click at [72, 168] on link "Home details" at bounding box center [48, 164] width 62 height 10
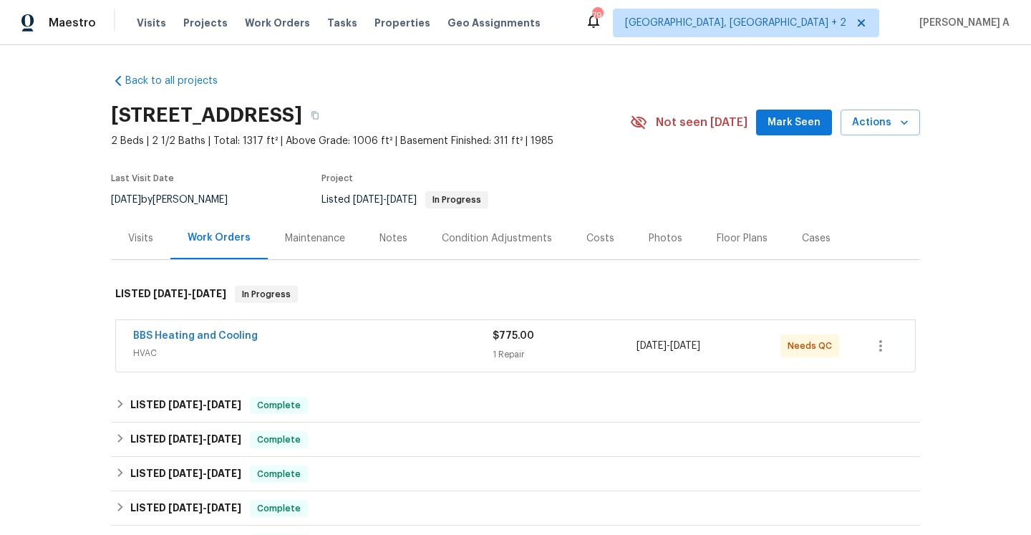
click at [133, 241] on div "Visits" at bounding box center [140, 238] width 25 height 14
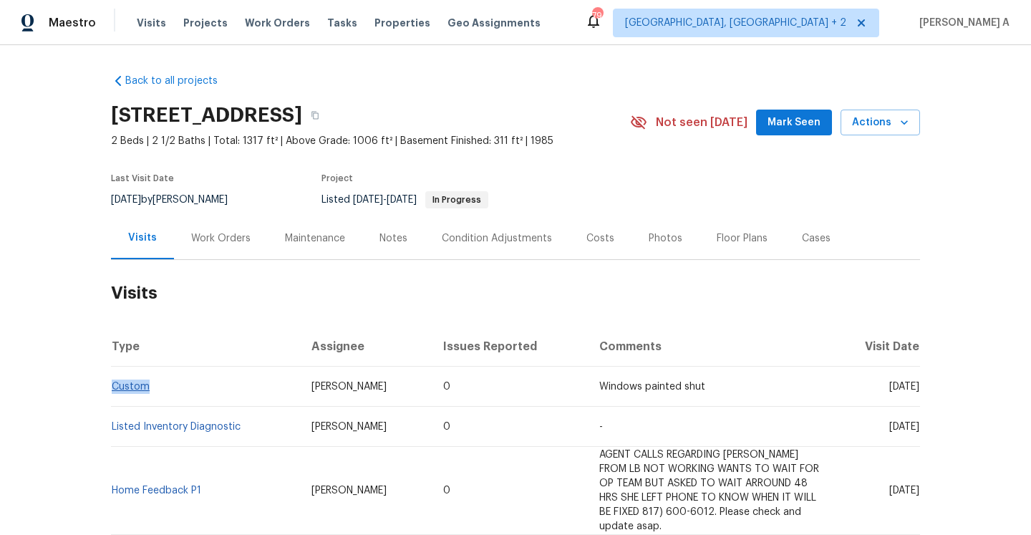
drag, startPoint x: 168, startPoint y: 381, endPoint x: 114, endPoint y: 382, distance: 53.7
click at [114, 382] on td "Custom" at bounding box center [205, 387] width 189 height 40
copy link "Custom"
click at [226, 233] on div "Work Orders" at bounding box center [220, 238] width 59 height 14
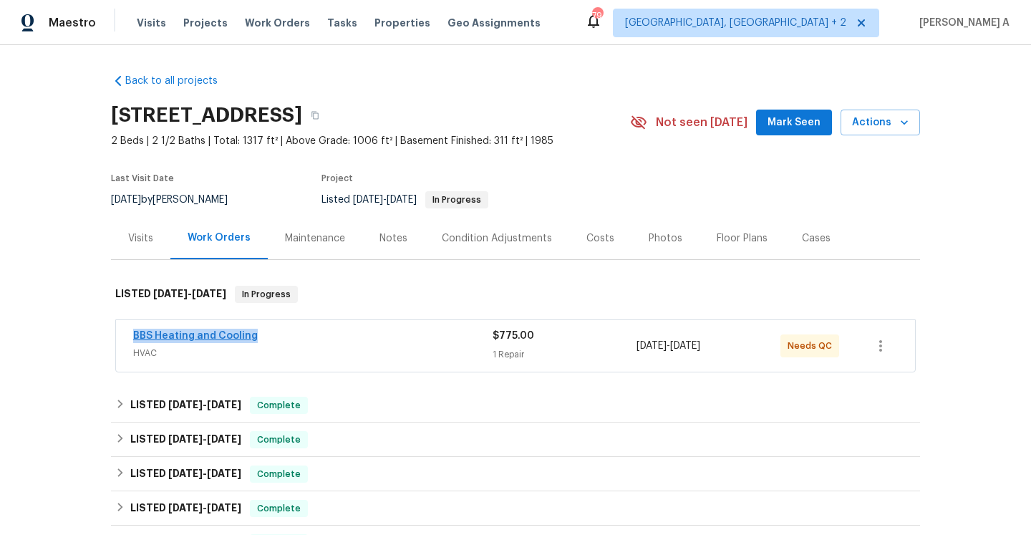
drag, startPoint x: 266, startPoint y: 333, endPoint x: 135, endPoint y: 331, distance: 130.3
click at [135, 331] on div "BBS Heating and Cooling" at bounding box center [312, 337] width 359 height 17
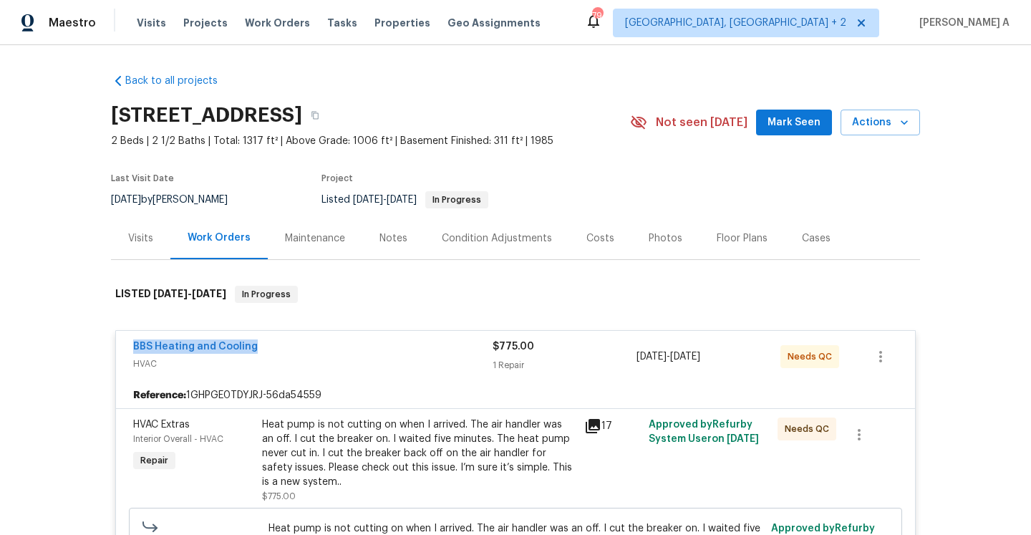
copy link "BBS Heating and Cooling"
click at [155, 241] on div "Visits" at bounding box center [140, 238] width 59 height 42
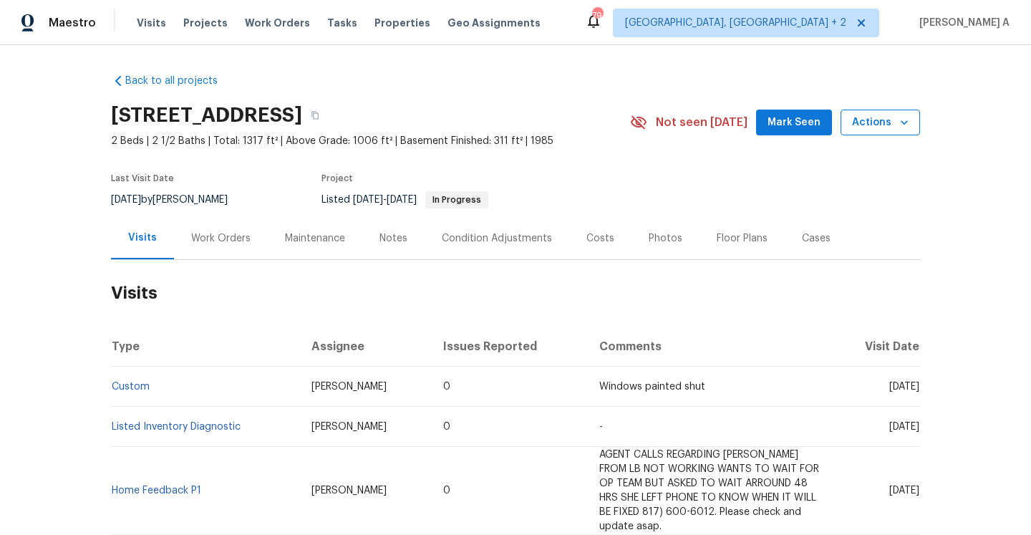
click at [871, 110] on button "Actions" at bounding box center [879, 123] width 79 height 26
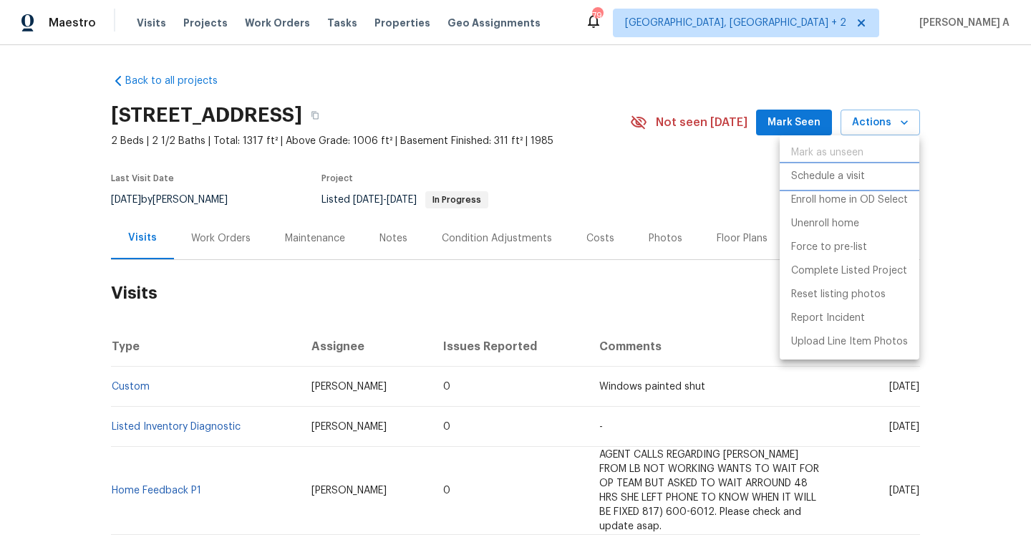
click at [879, 173] on li "Schedule a visit" at bounding box center [850, 177] width 140 height 24
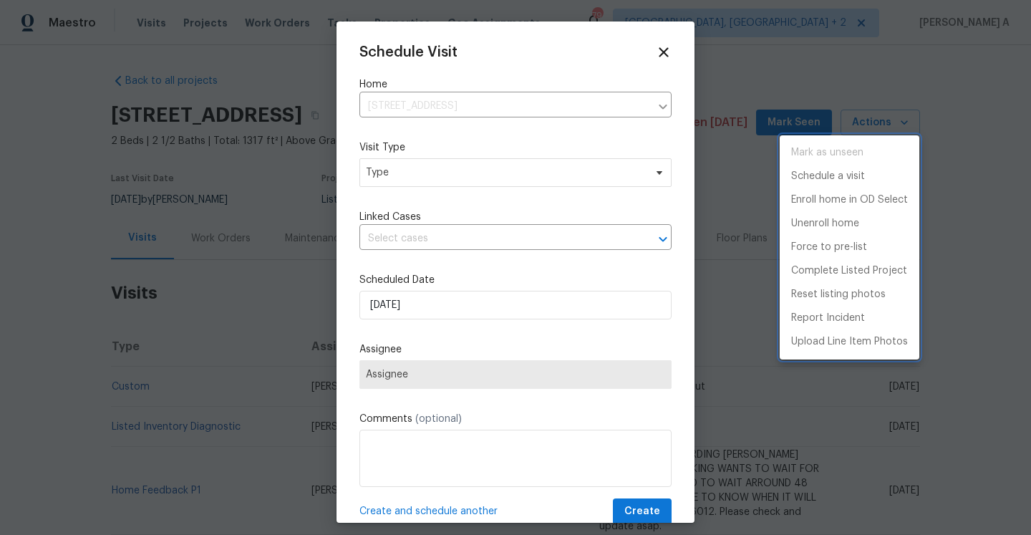
click at [515, 188] on div at bounding box center [515, 267] width 1031 height 535
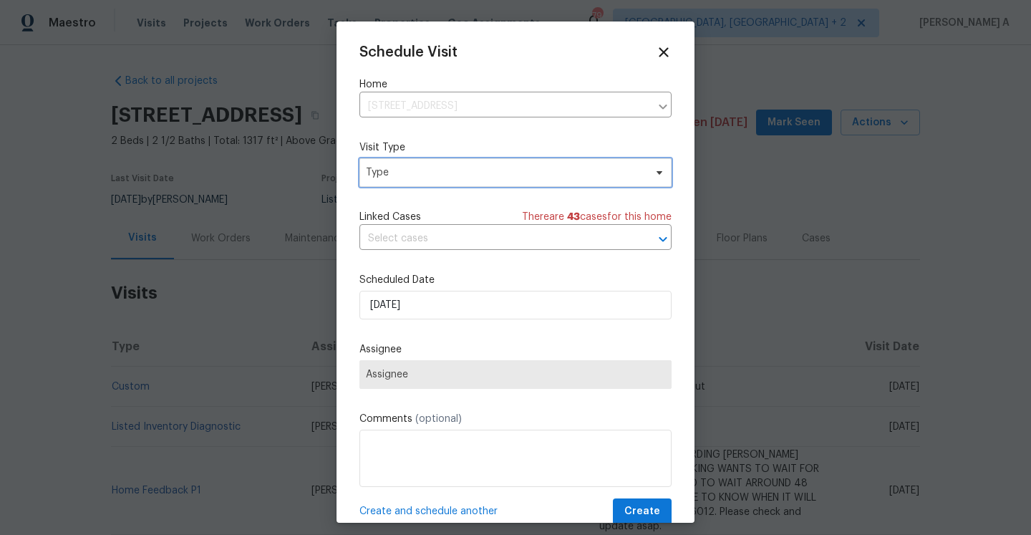
click at [508, 182] on span "Type" at bounding box center [515, 172] width 312 height 29
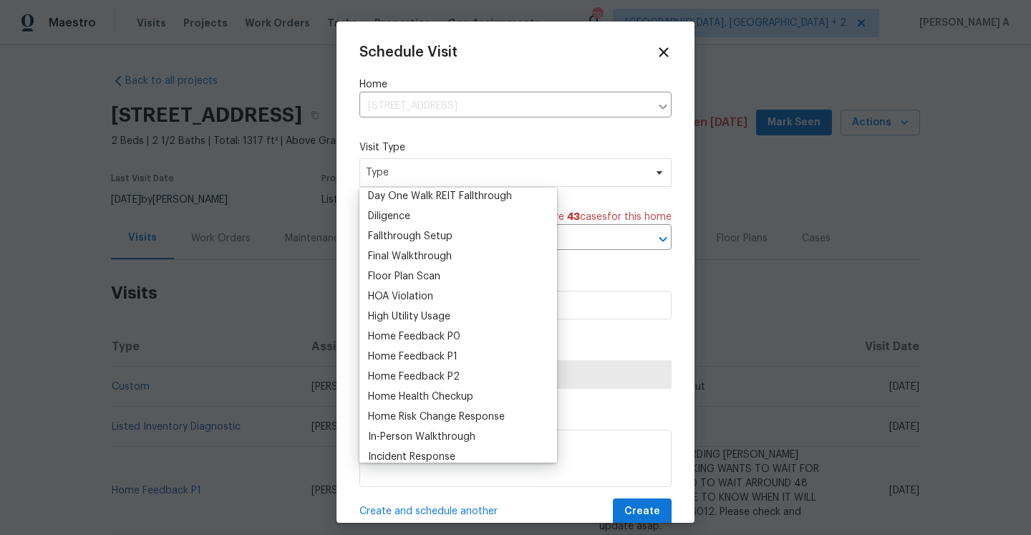
scroll to position [342, 0]
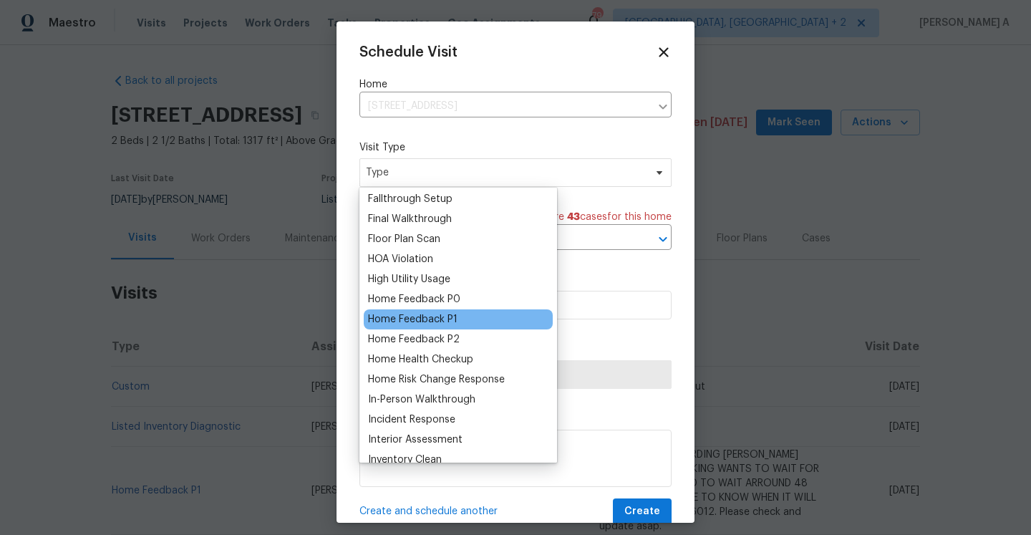
click at [447, 316] on div "Home Feedback P1" at bounding box center [412, 319] width 89 height 14
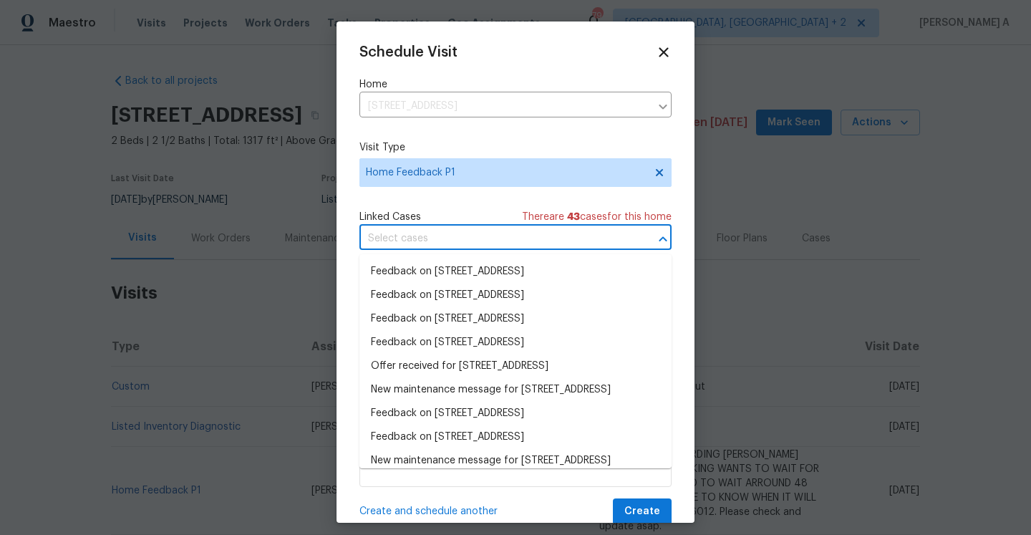
click at [432, 250] on input "text" at bounding box center [495, 239] width 272 height 22
click at [441, 272] on li "Feedback on 11184 Silentwood Ln, Reston, VA 20191" at bounding box center [515, 272] width 312 height 24
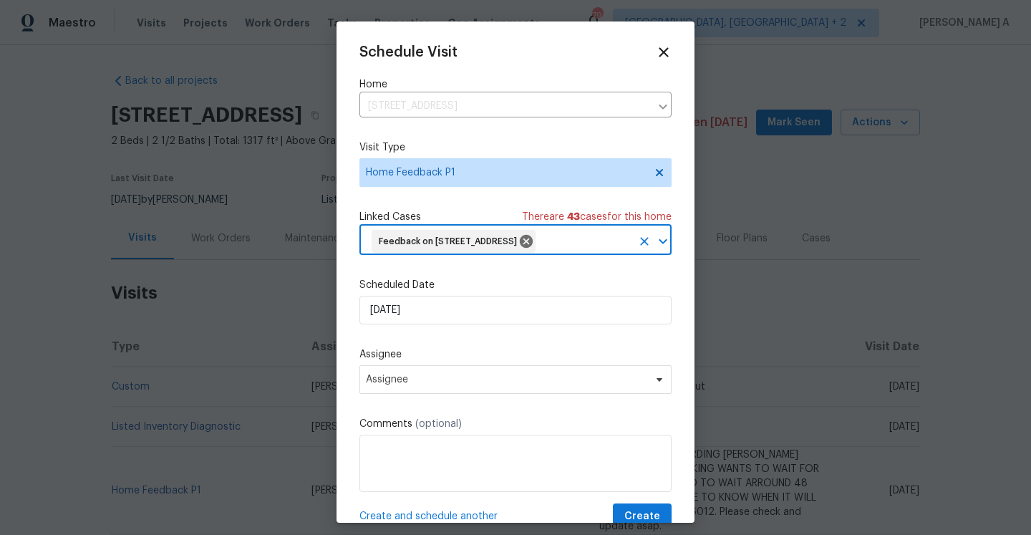
click at [442, 316] on div "Scheduled Date 8/21/2025" at bounding box center [515, 301] width 312 height 47
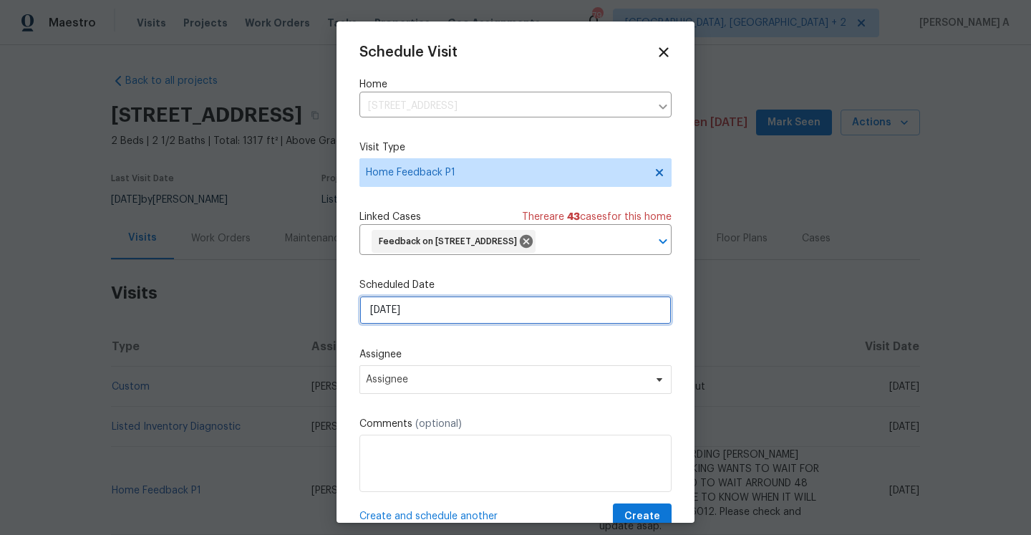
click at [442, 324] on input "8/21/2025" at bounding box center [515, 310] width 312 height 29
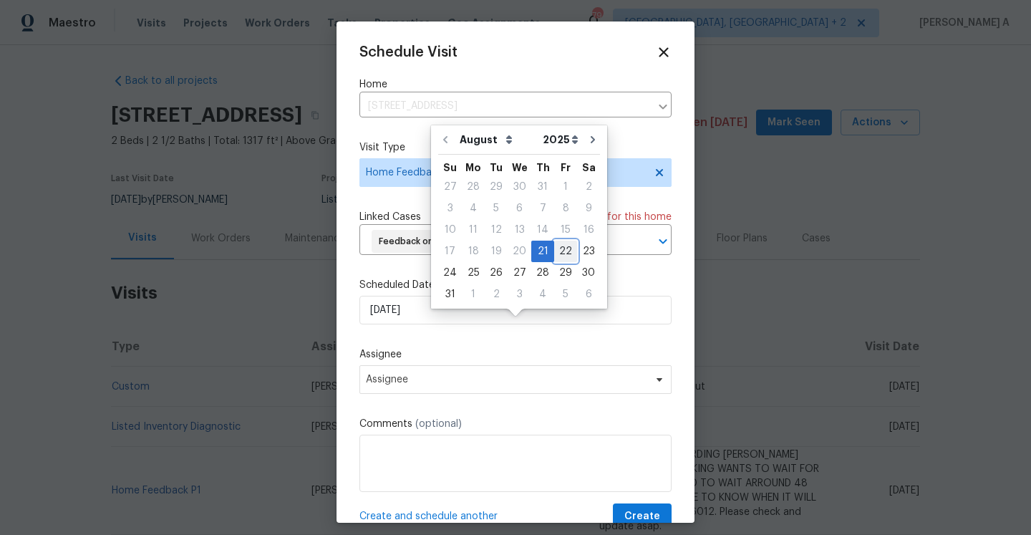
click at [554, 251] on div "22" at bounding box center [565, 251] width 23 height 20
type input "8/22/2025"
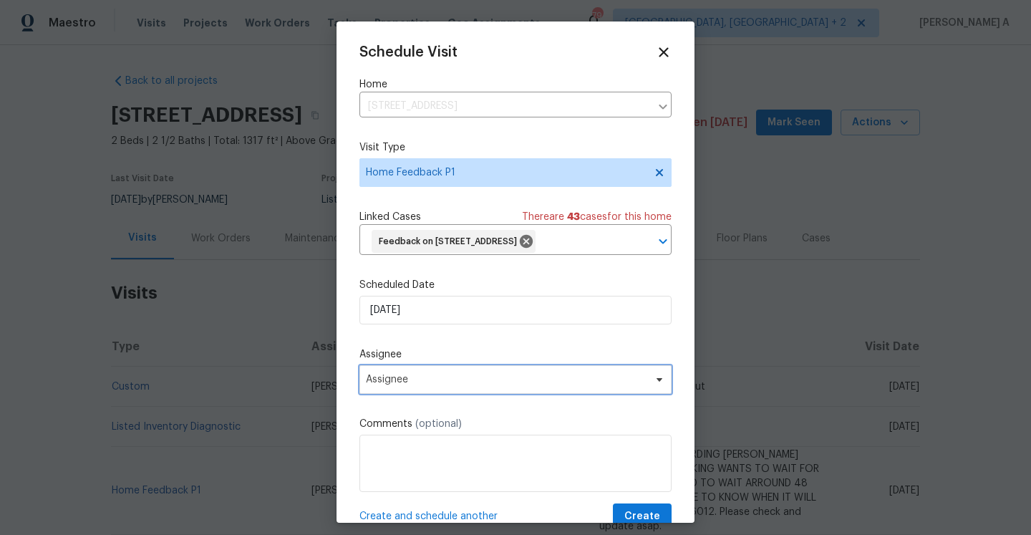
click at [467, 385] on span "Assignee" at bounding box center [506, 379] width 281 height 11
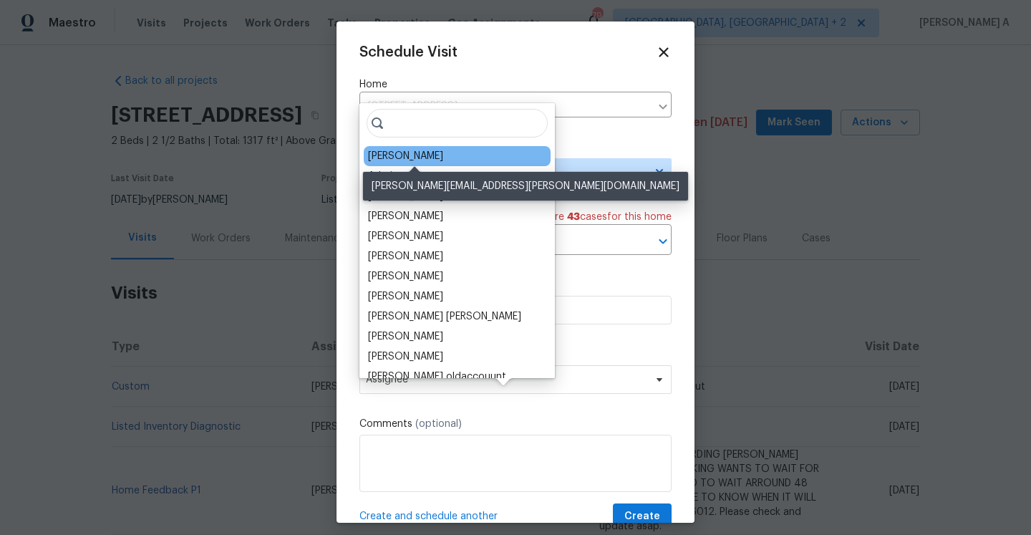
click at [398, 161] on div "Nicolas Campuzano" at bounding box center [405, 156] width 75 height 14
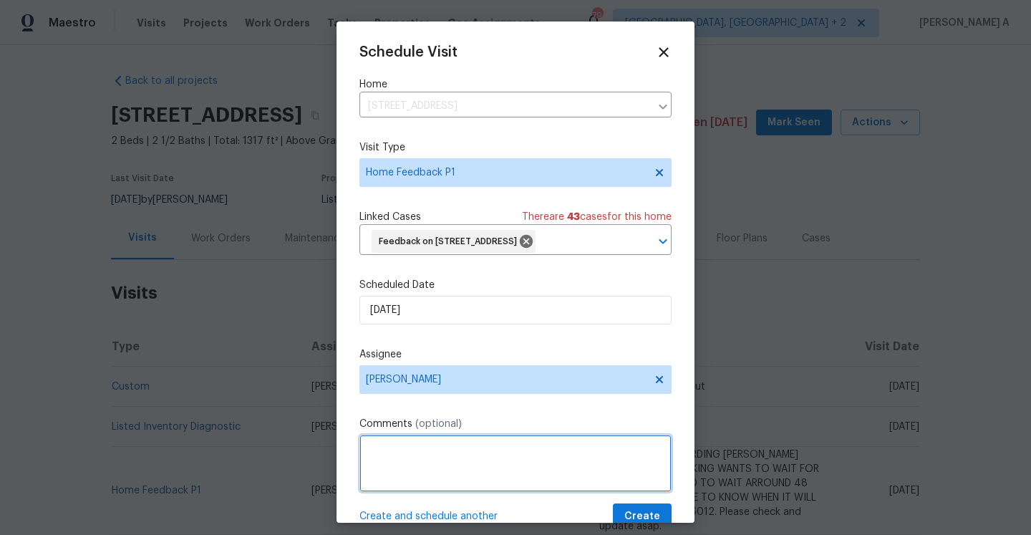
click at [454, 476] on textarea at bounding box center [515, 463] width 312 height 57
paste textarea "The exterior trim is in poor condition and the front porch The flooring is diff…"
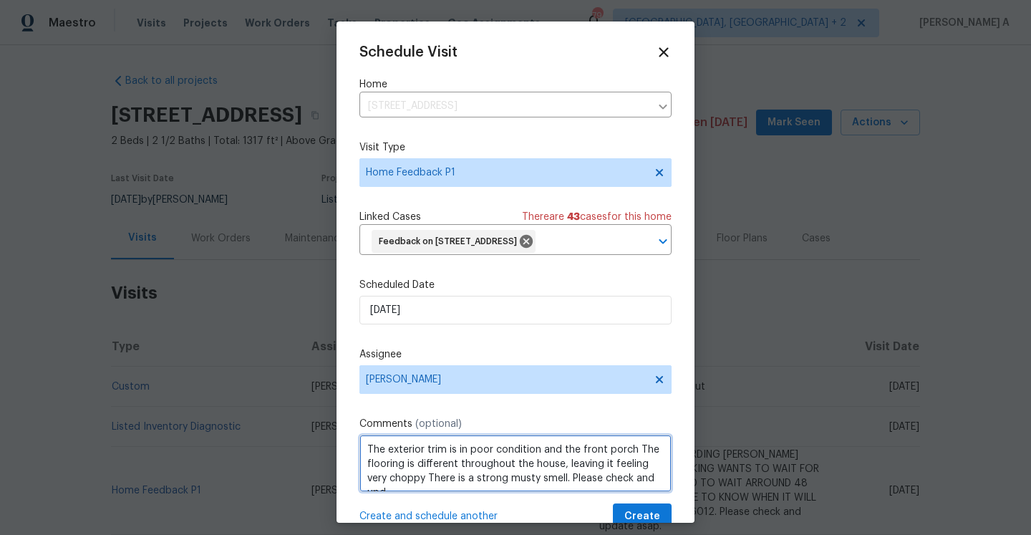
scroll to position [6, 0]
click at [0, 0] on span "." at bounding box center [0, 0] width 0 height 0
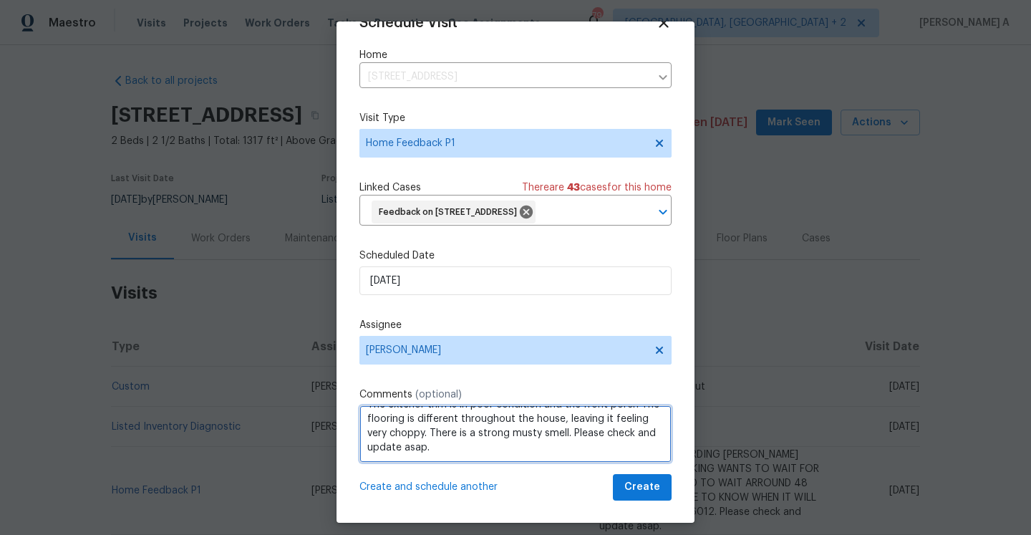
scroll to position [53, 0]
type textarea "The exterior trim is in poor condition and the front porch The flooring is diff…"
click at [626, 492] on button "Create" at bounding box center [642, 486] width 59 height 26
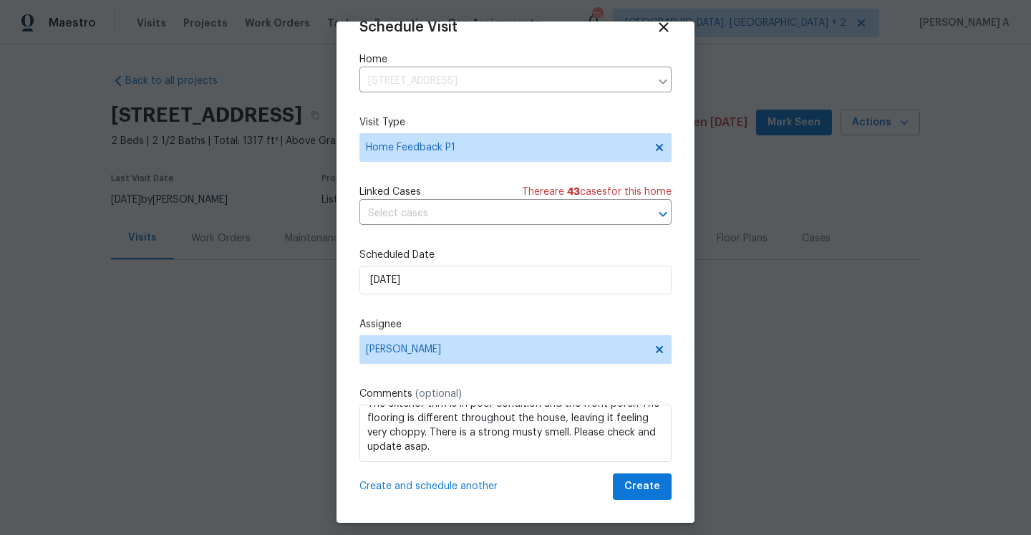
scroll to position [26, 0]
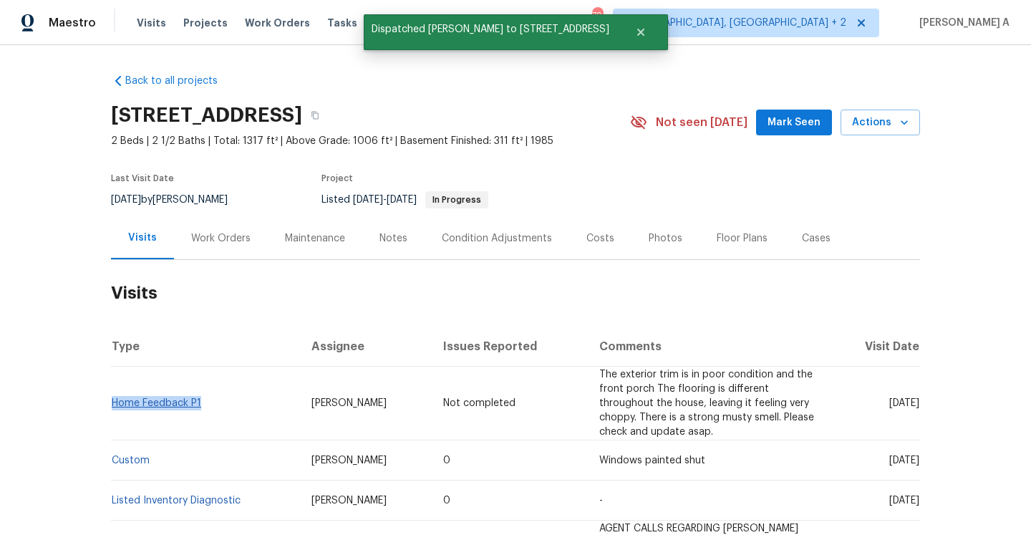
drag, startPoint x: 206, startPoint y: 410, endPoint x: 112, endPoint y: 407, distance: 93.8
click at [112, 407] on td "Home Feedback P1" at bounding box center [205, 404] width 189 height 74
copy link "Home Feedback P1"
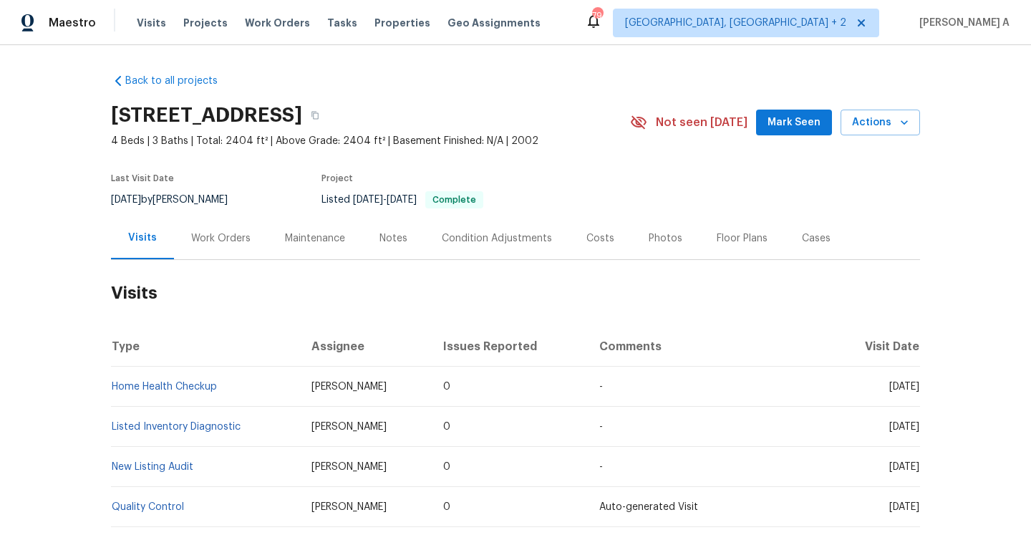
click at [226, 237] on div "Work Orders" at bounding box center [220, 238] width 59 height 14
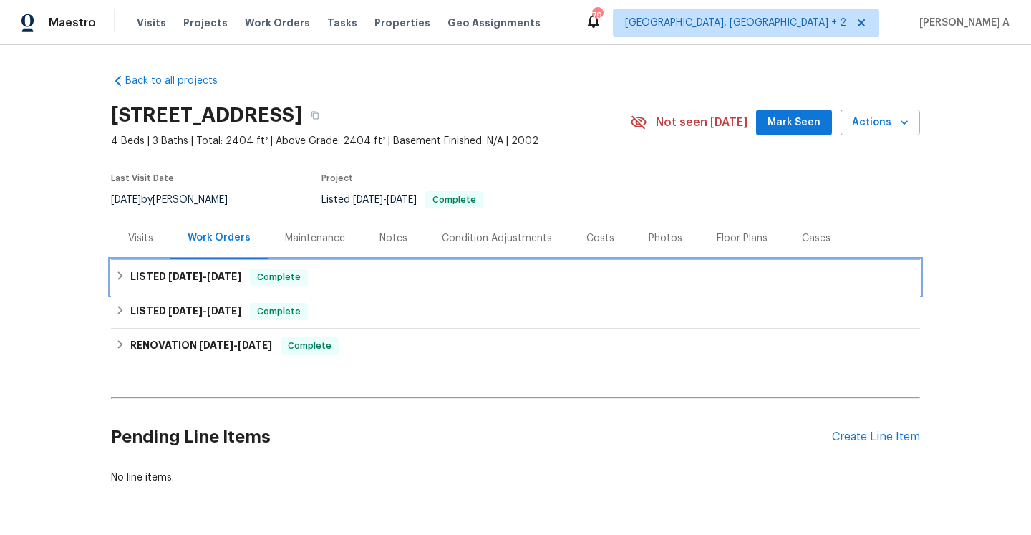
click at [239, 272] on span "[DATE]" at bounding box center [224, 276] width 34 height 10
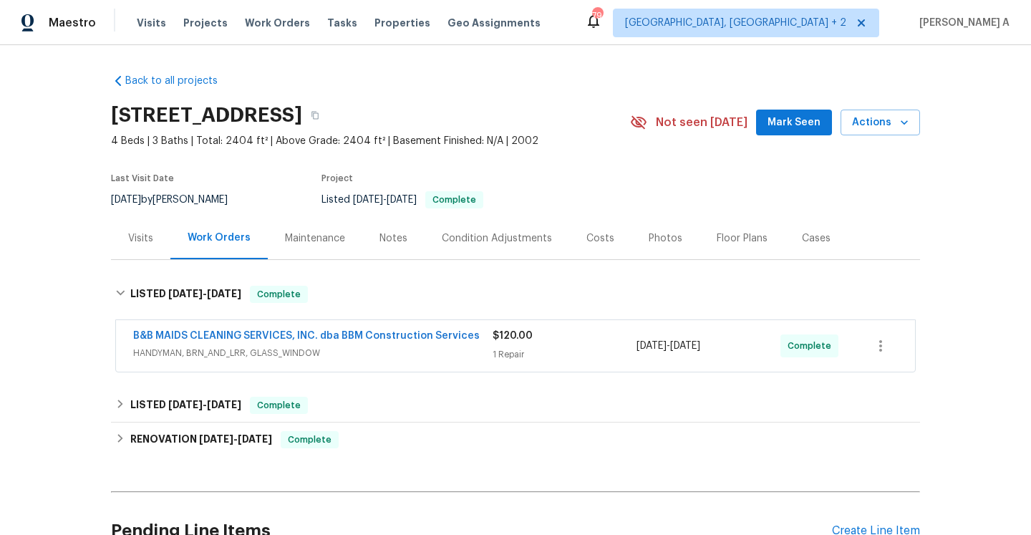
click at [286, 351] on span "HANDYMAN, BRN_AND_LRR, GLASS_WINDOW" at bounding box center [312, 353] width 359 height 14
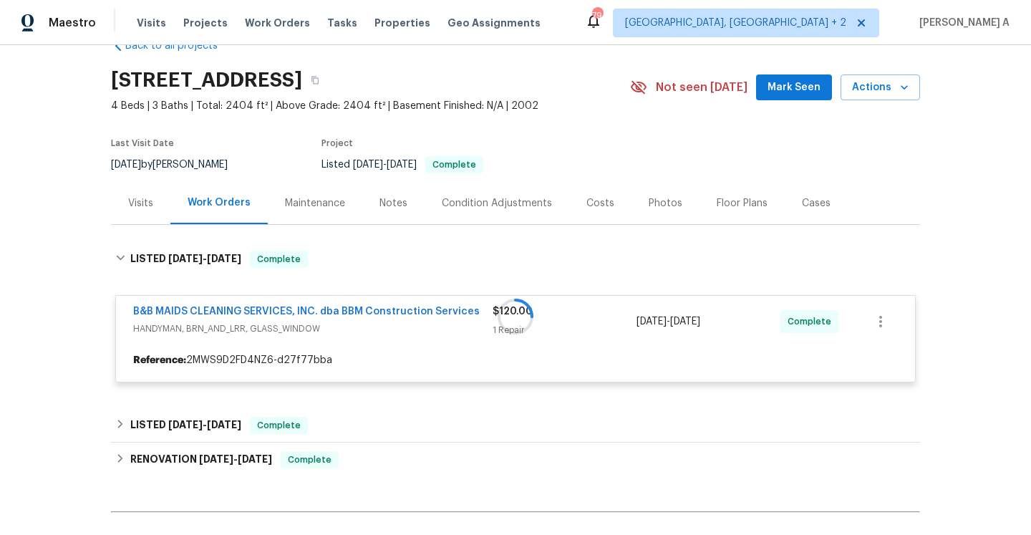
scroll to position [77, 0]
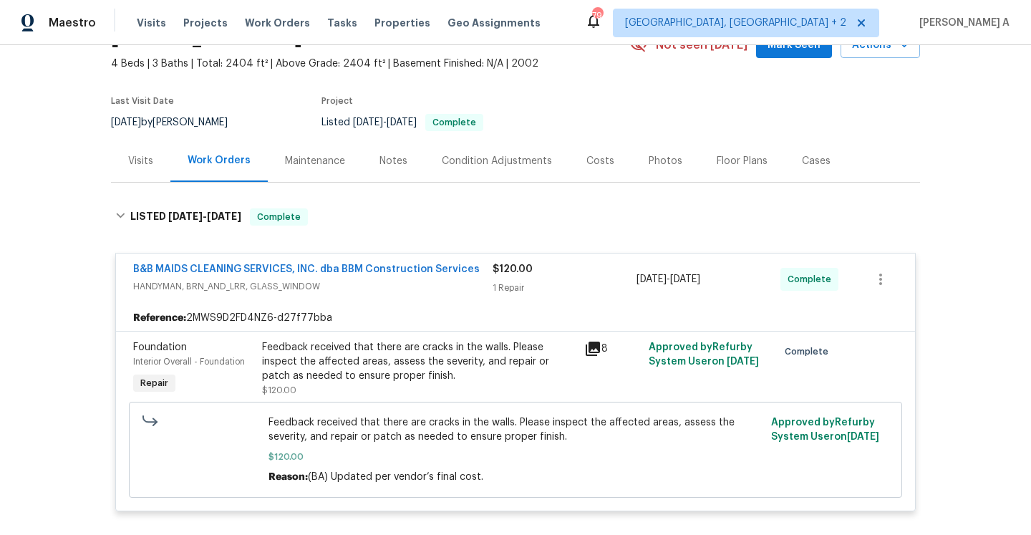
click at [515, 281] on div "1 Repair" at bounding box center [565, 288] width 144 height 14
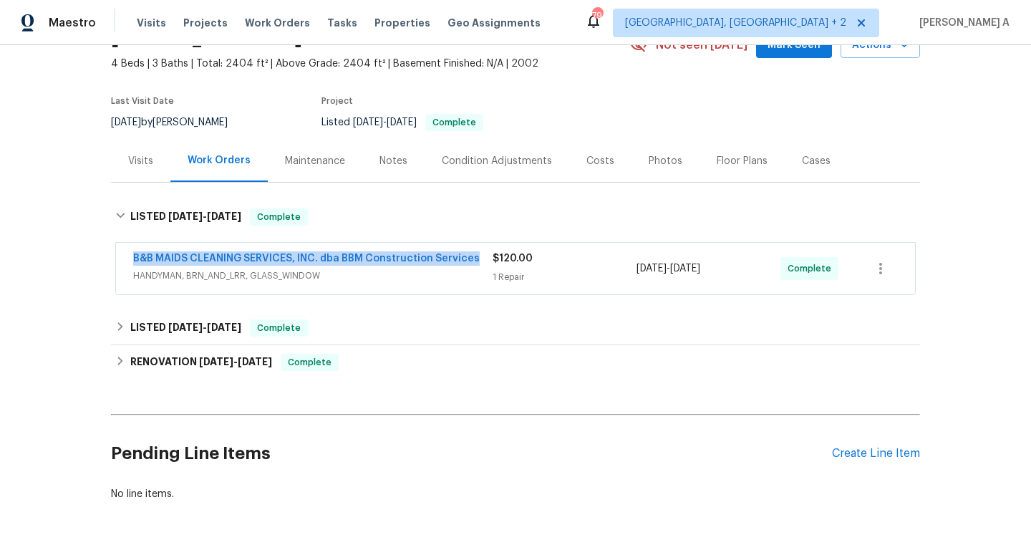
drag, startPoint x: 131, startPoint y: 258, endPoint x: 483, endPoint y: 262, distance: 351.5
click at [483, 262] on div "B&B MAIDS CLEANING SERVICES, INC. dba BBM Construction Services HANDYMAN, BRN_A…" at bounding box center [515, 269] width 799 height 52
copy link "B&B MAIDS CLEANING SERVICES, INC. dba BBM Construction Services"
click at [139, 164] on div "Visits" at bounding box center [140, 161] width 25 height 14
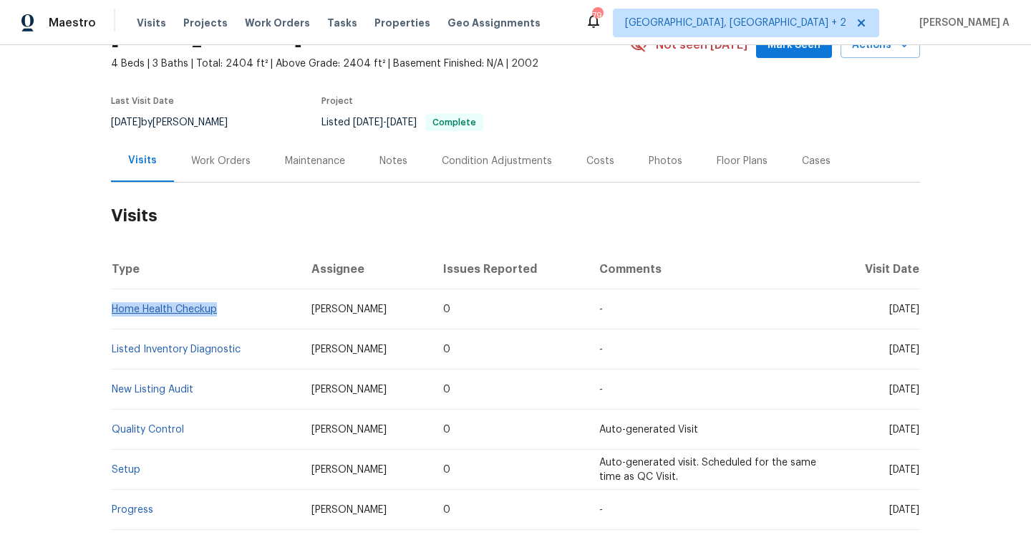
drag, startPoint x: 221, startPoint y: 311, endPoint x: 114, endPoint y: 309, distance: 106.7
click at [114, 309] on td "Home Health Checkup" at bounding box center [205, 309] width 189 height 40
copy link "Home Health Checkup"
